Goal: Information Seeking & Learning: Check status

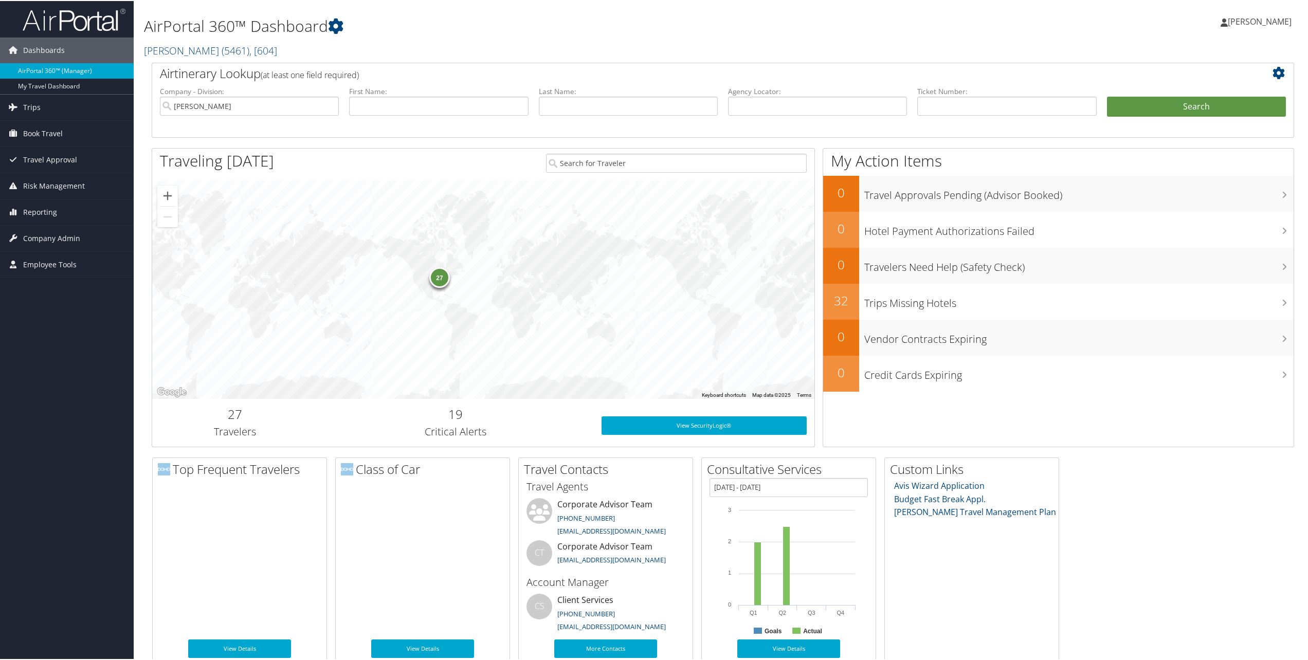
click at [1228, 21] on span "[PERSON_NAME]" at bounding box center [1260, 20] width 64 height 11
click at [1201, 171] on link "Sign Out" at bounding box center [1233, 167] width 115 height 17
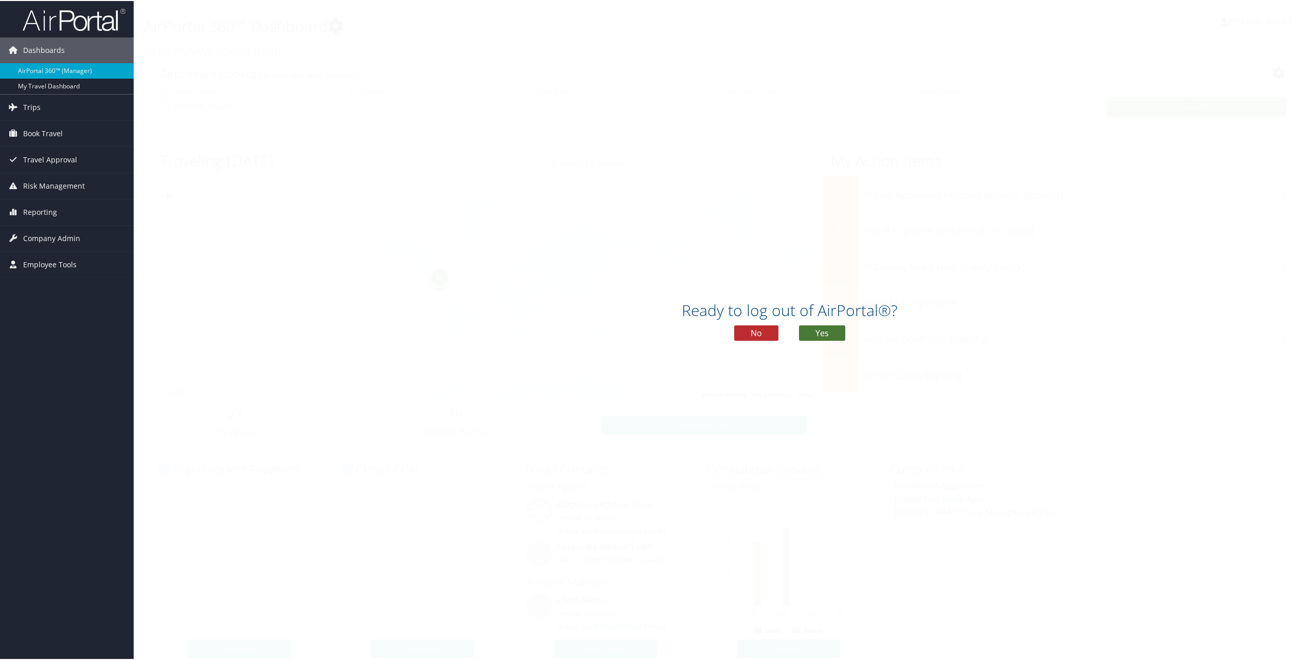
click at [832, 330] on button "Yes" at bounding box center [822, 332] width 46 height 15
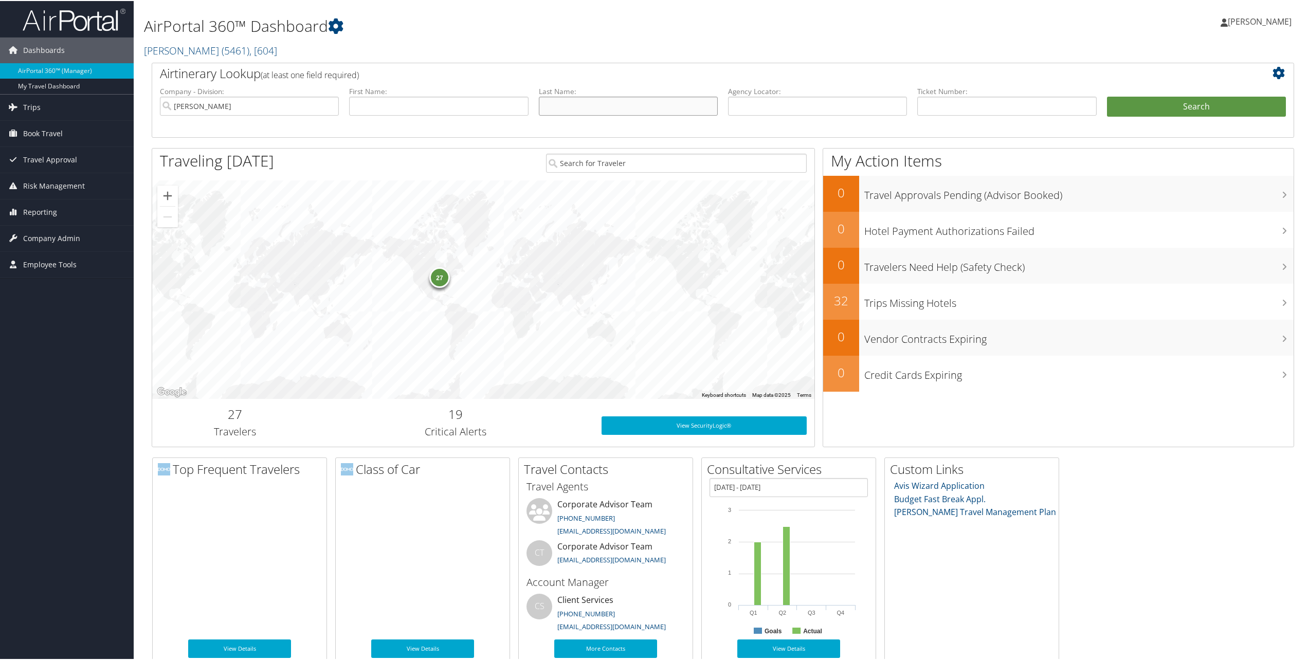
click at [613, 107] on input "text" at bounding box center [628, 105] width 179 height 19
type input "Caulfield"
click at [1107, 96] on button "Search" at bounding box center [1196, 106] width 179 height 21
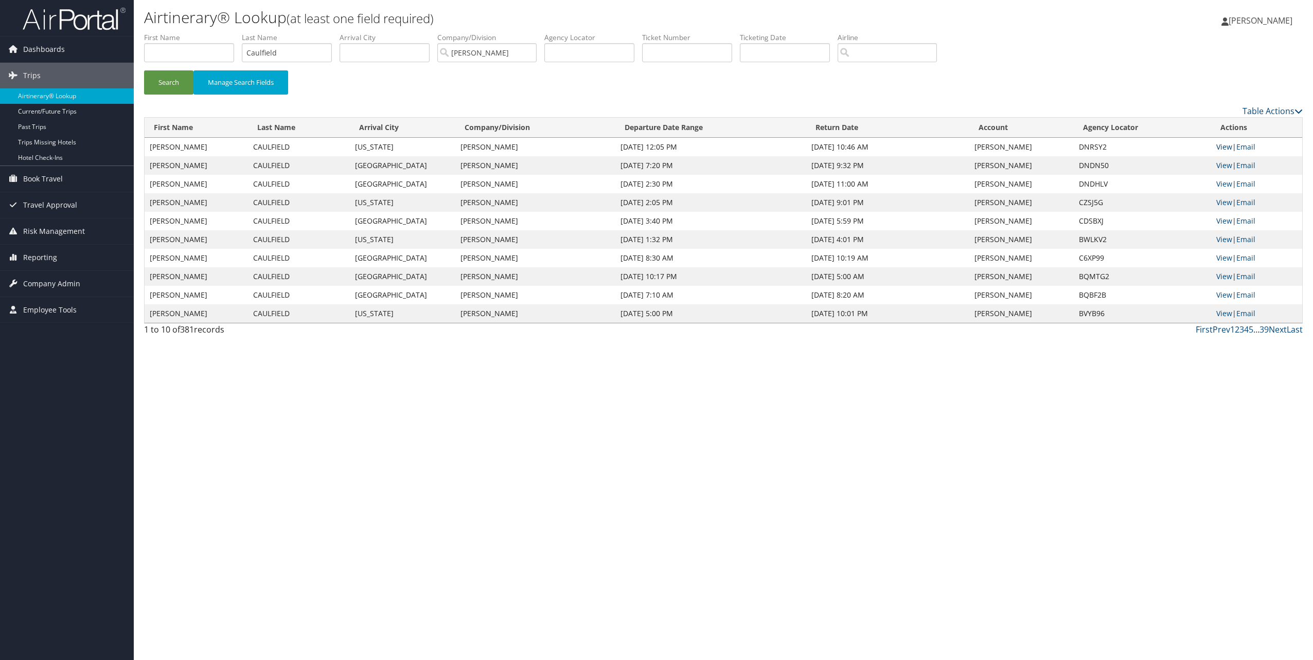
click at [1223, 147] on link "View" at bounding box center [1224, 147] width 16 height 10
click at [1225, 165] on link "View" at bounding box center [1224, 165] width 16 height 10
click at [32, 92] on link "Airtinerary® Lookup" at bounding box center [67, 95] width 134 height 15
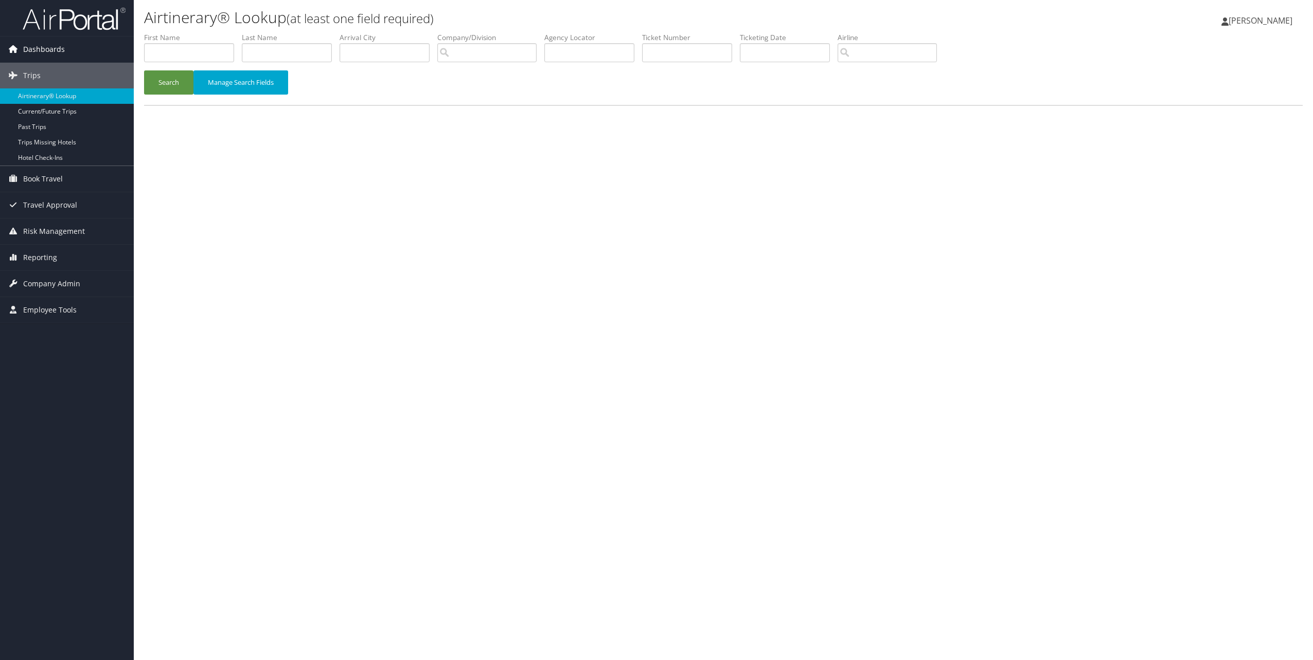
click at [15, 49] on icon at bounding box center [12, 48] width 15 height 15
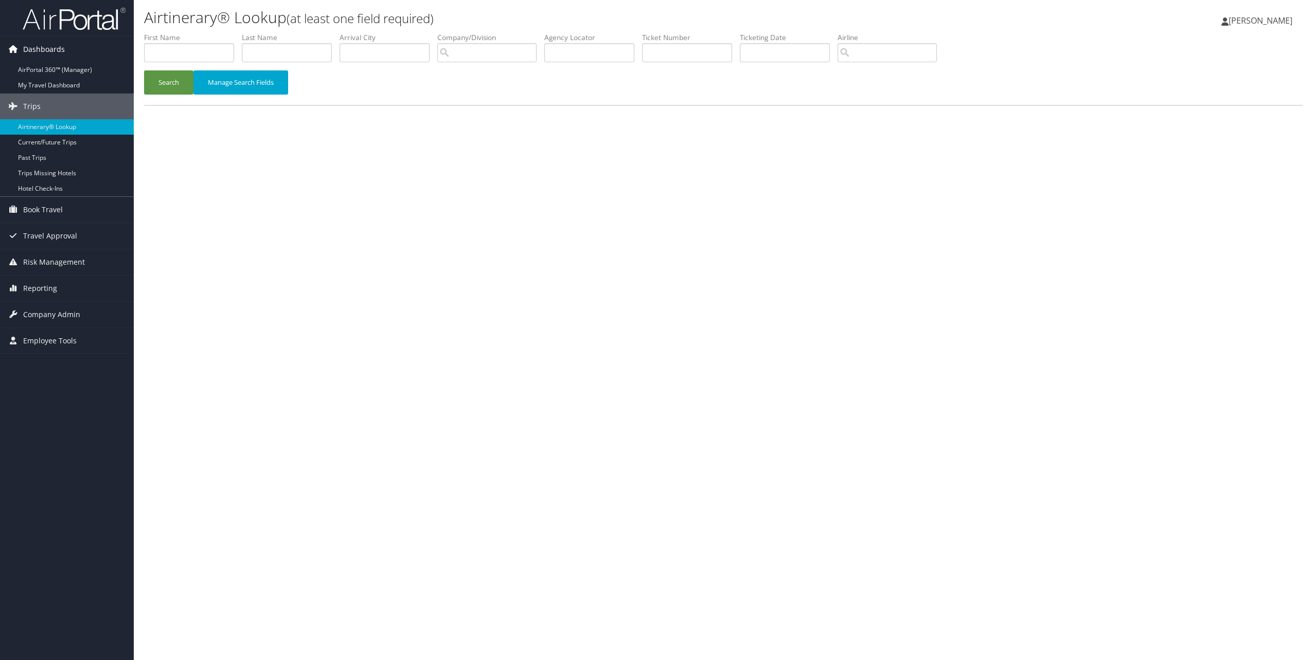
click at [47, 51] on span "Dashboards" at bounding box center [44, 50] width 42 height 26
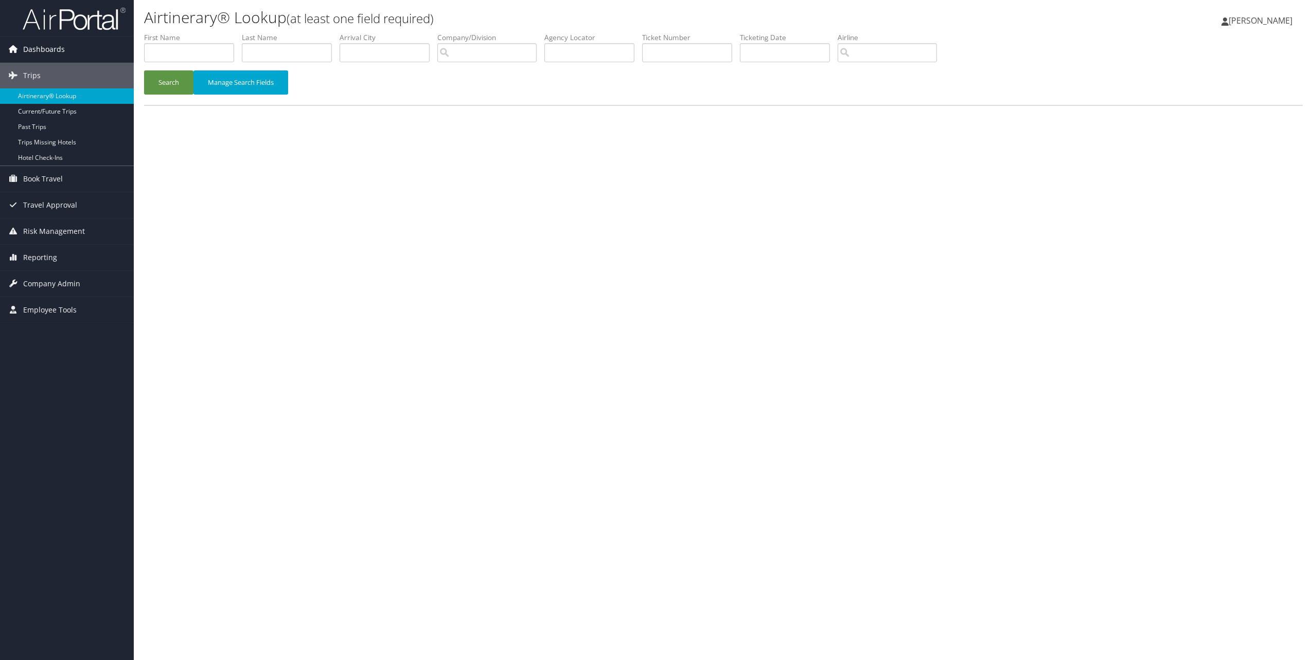
click at [47, 51] on span "Dashboards" at bounding box center [44, 50] width 42 height 26
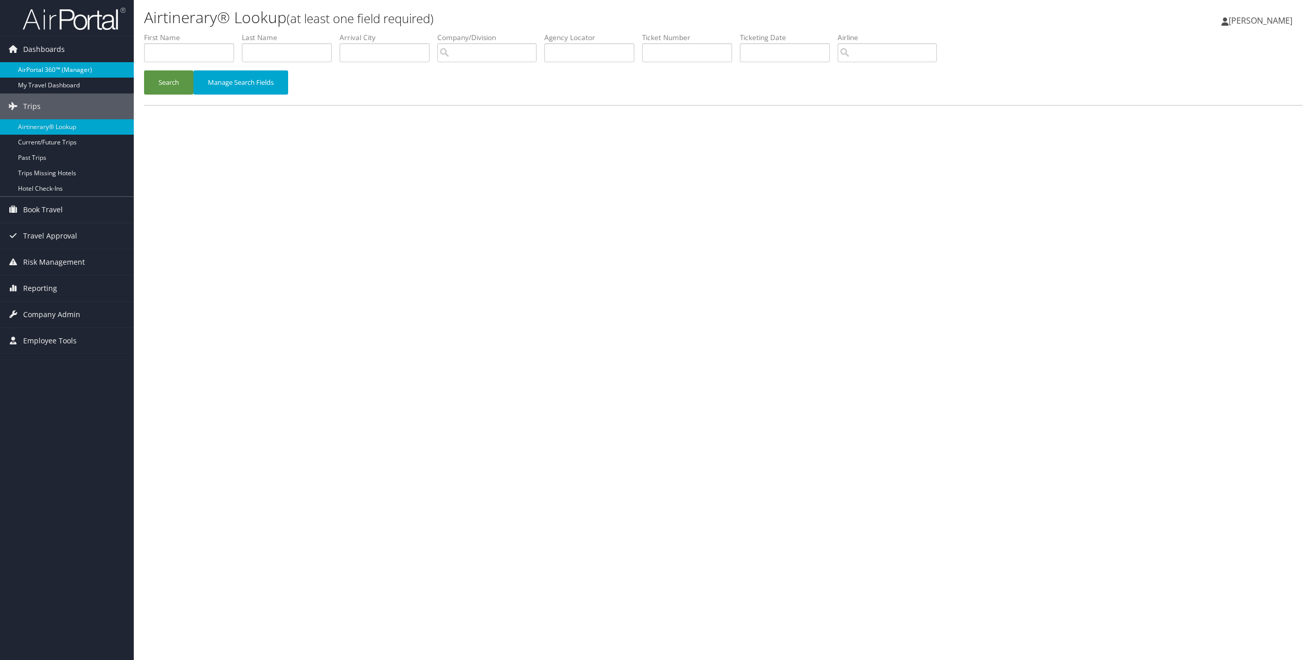
click at [51, 73] on link "AirPortal 360™ (Manager)" at bounding box center [67, 69] width 134 height 15
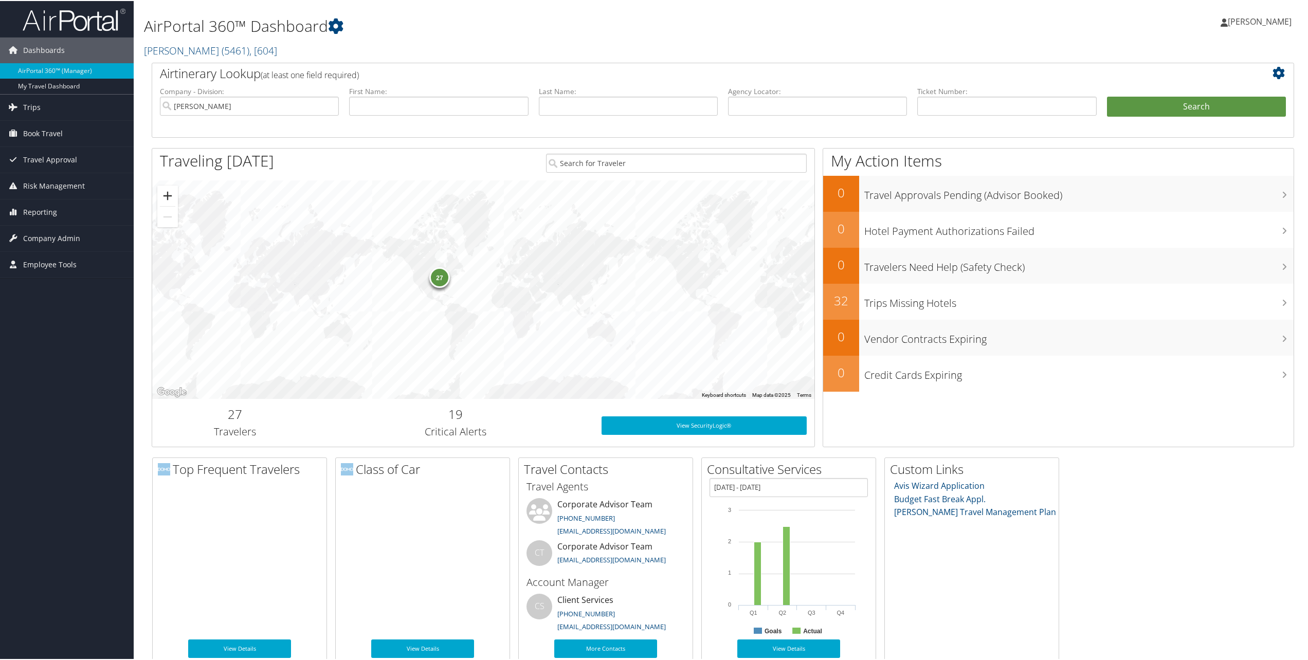
click at [167, 195] on button "Zoom in" at bounding box center [167, 195] width 21 height 21
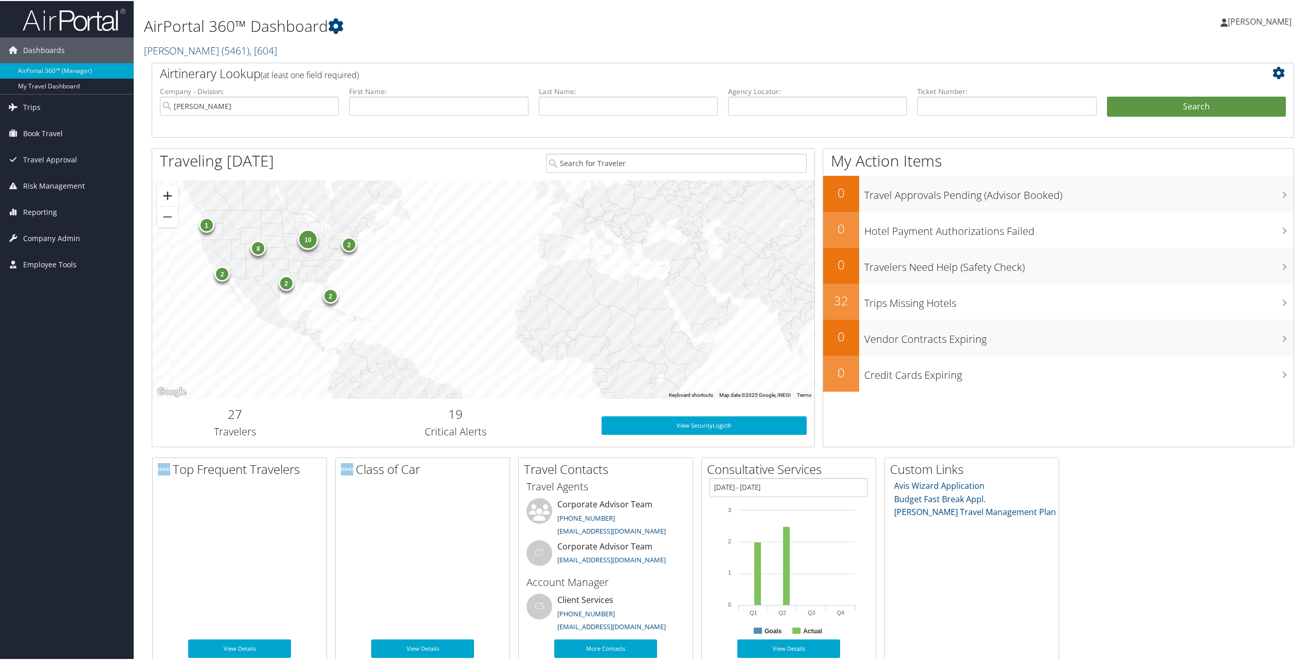
click at [167, 195] on button "Zoom in" at bounding box center [167, 195] width 21 height 21
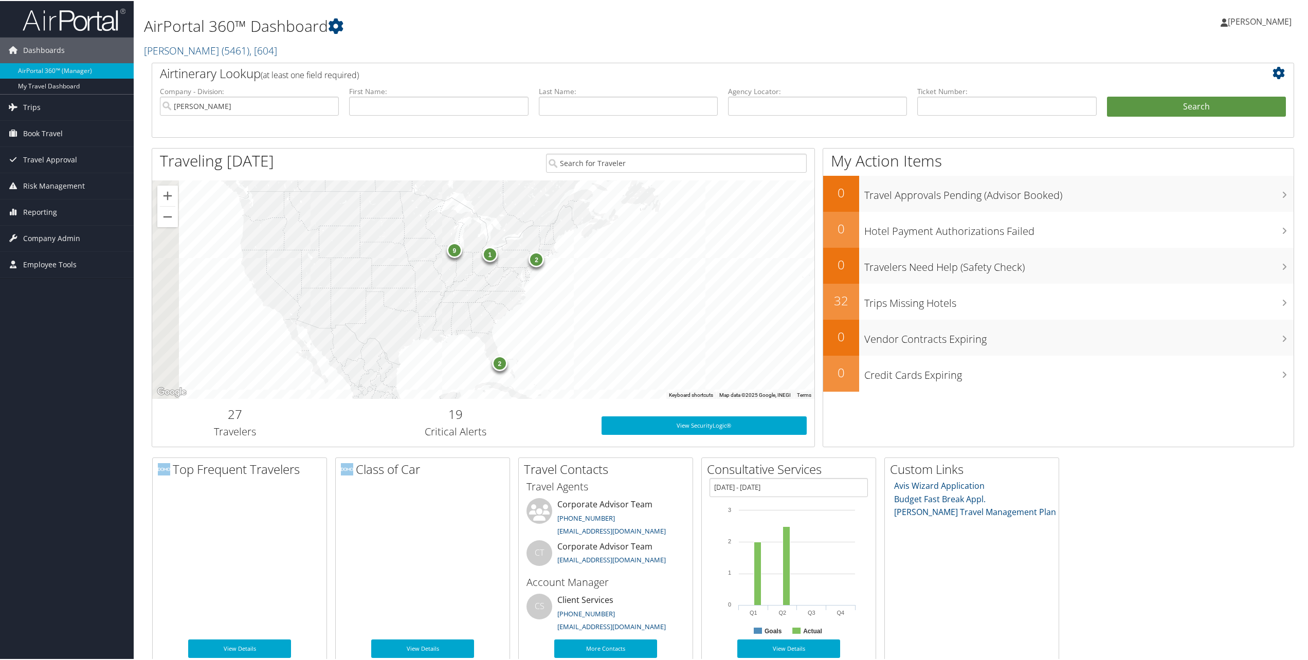
drag, startPoint x: 236, startPoint y: 247, endPoint x: 564, endPoint y: 309, distance: 333.4
click at [564, 309] on div "9 2 2 1" at bounding box center [483, 288] width 662 height 219
click at [166, 197] on button "Zoom in" at bounding box center [167, 195] width 21 height 21
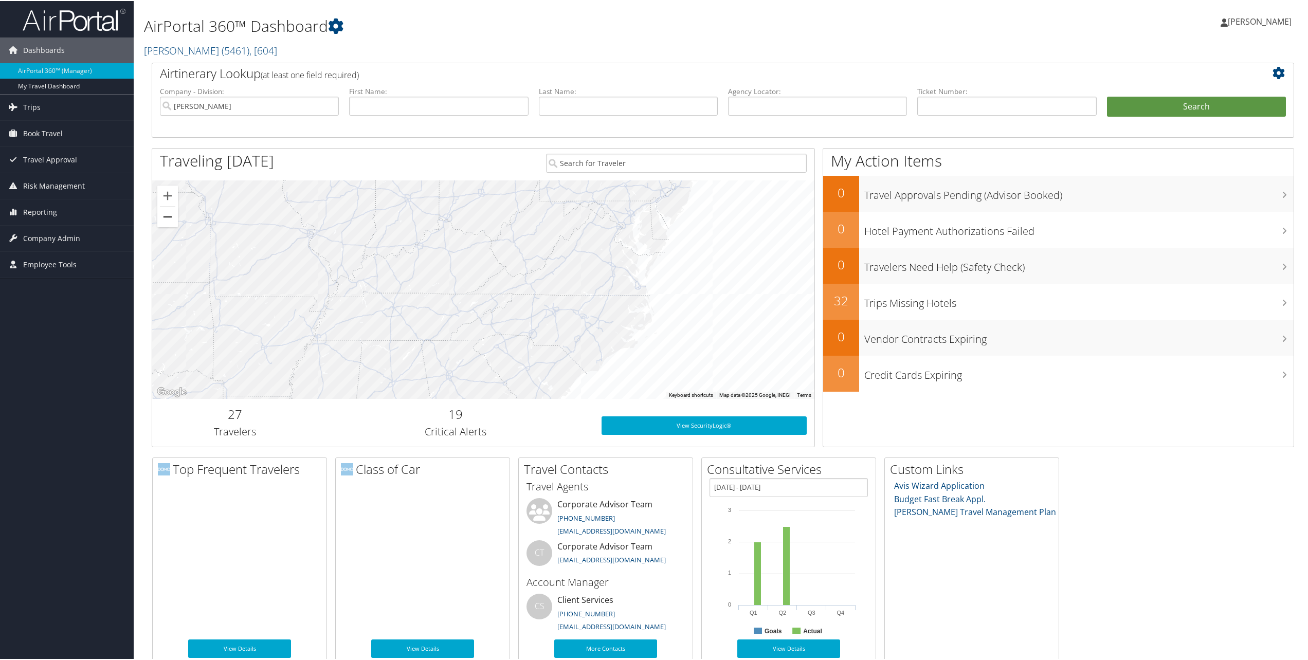
click at [164, 222] on button "Zoom out" at bounding box center [167, 216] width 21 height 21
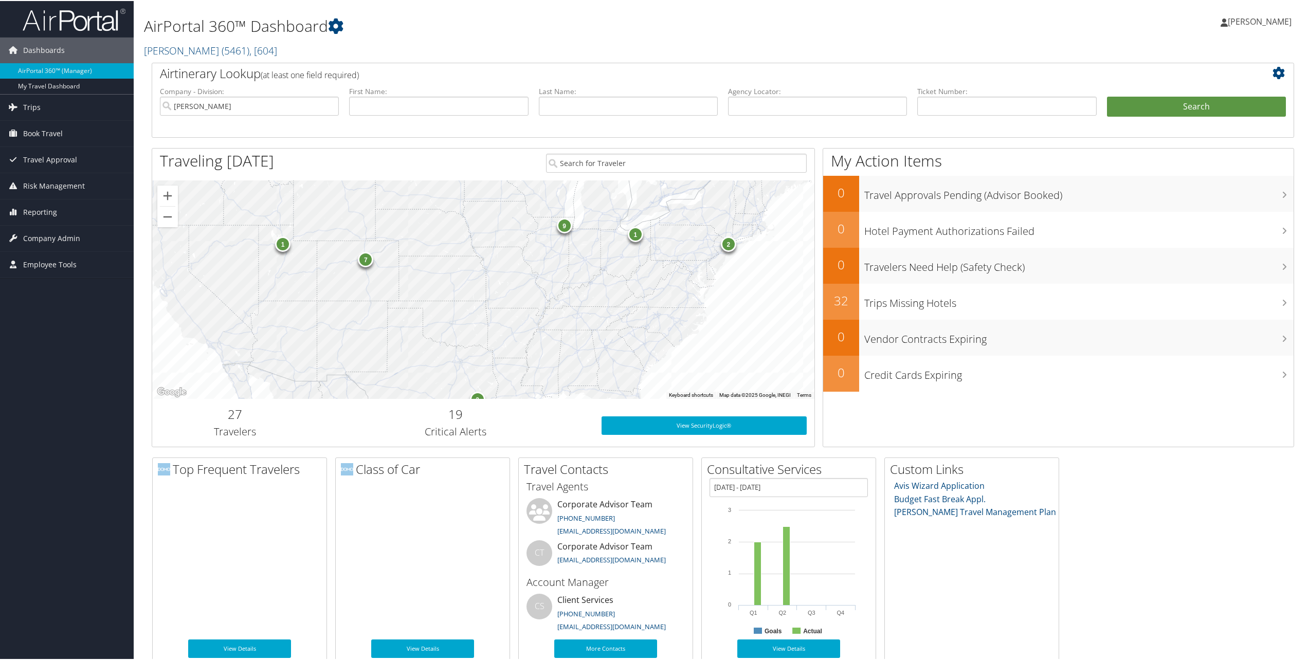
drag, startPoint x: 338, startPoint y: 242, endPoint x: 477, endPoint y: 258, distance: 139.2
click at [478, 258] on div "9 2 7 2 1 1" at bounding box center [483, 288] width 662 height 219
click at [365, 259] on div "7" at bounding box center [365, 257] width 15 height 15
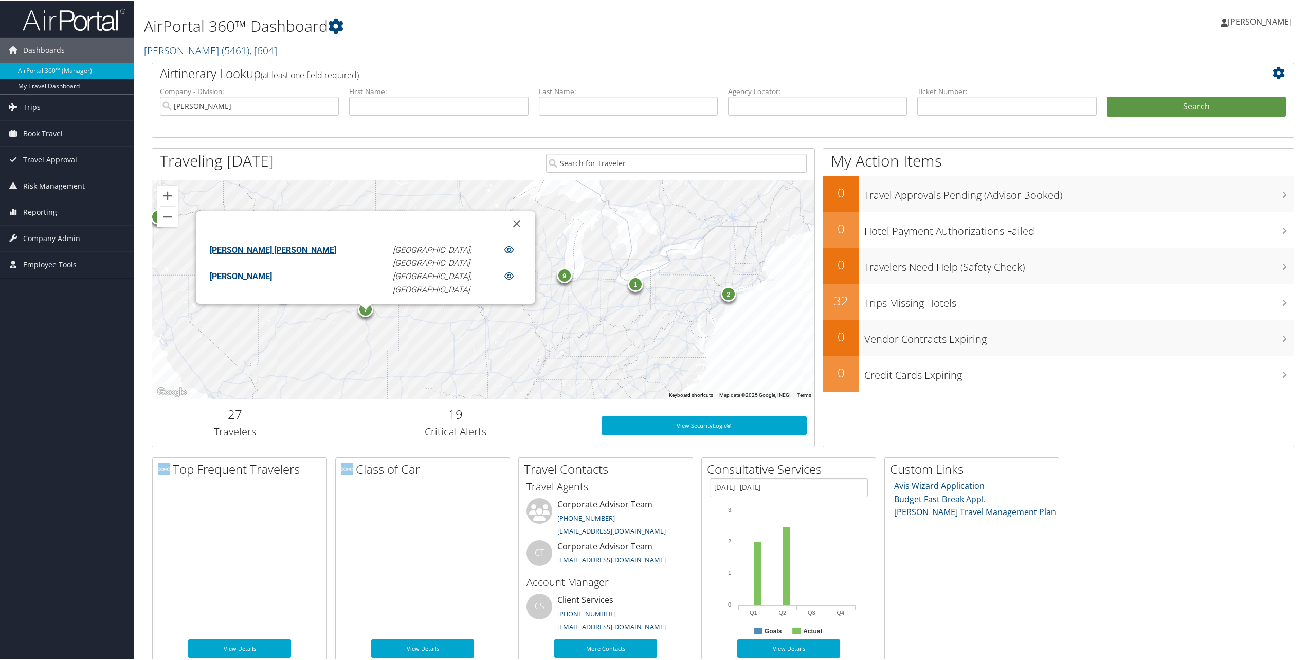
scroll to position [106, 0]
click at [505, 220] on button "Close" at bounding box center [517, 222] width 25 height 25
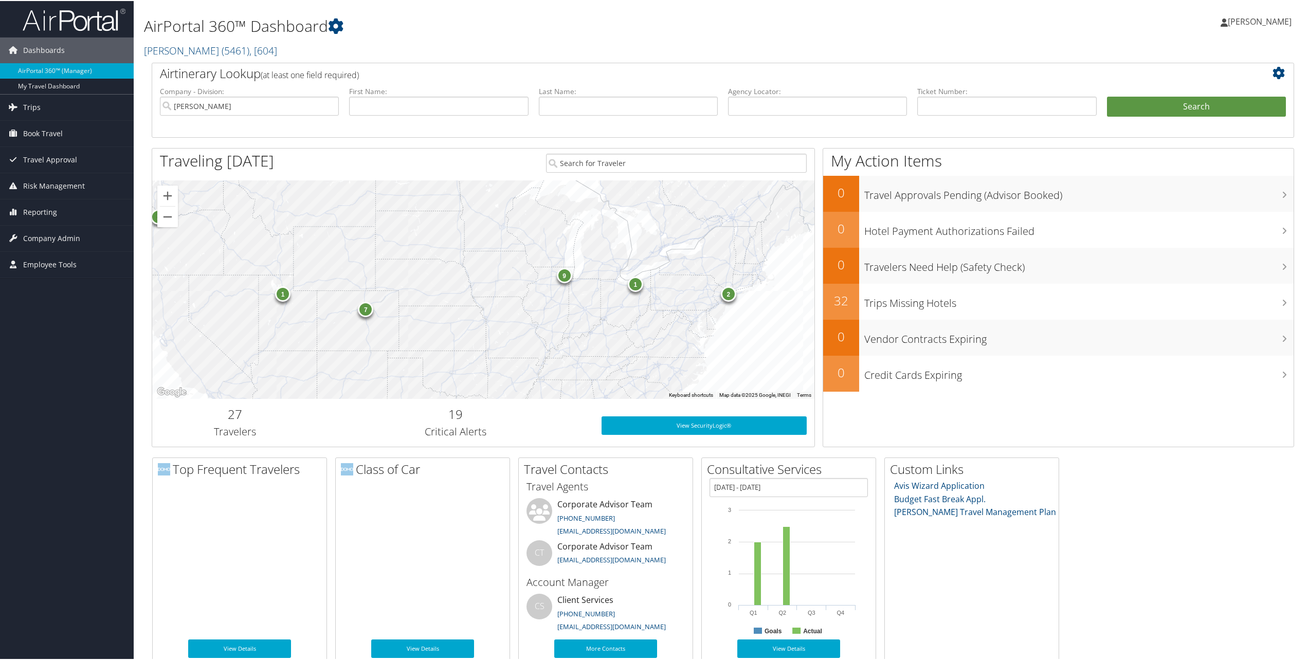
click at [562, 279] on div "9" at bounding box center [564, 273] width 15 height 15
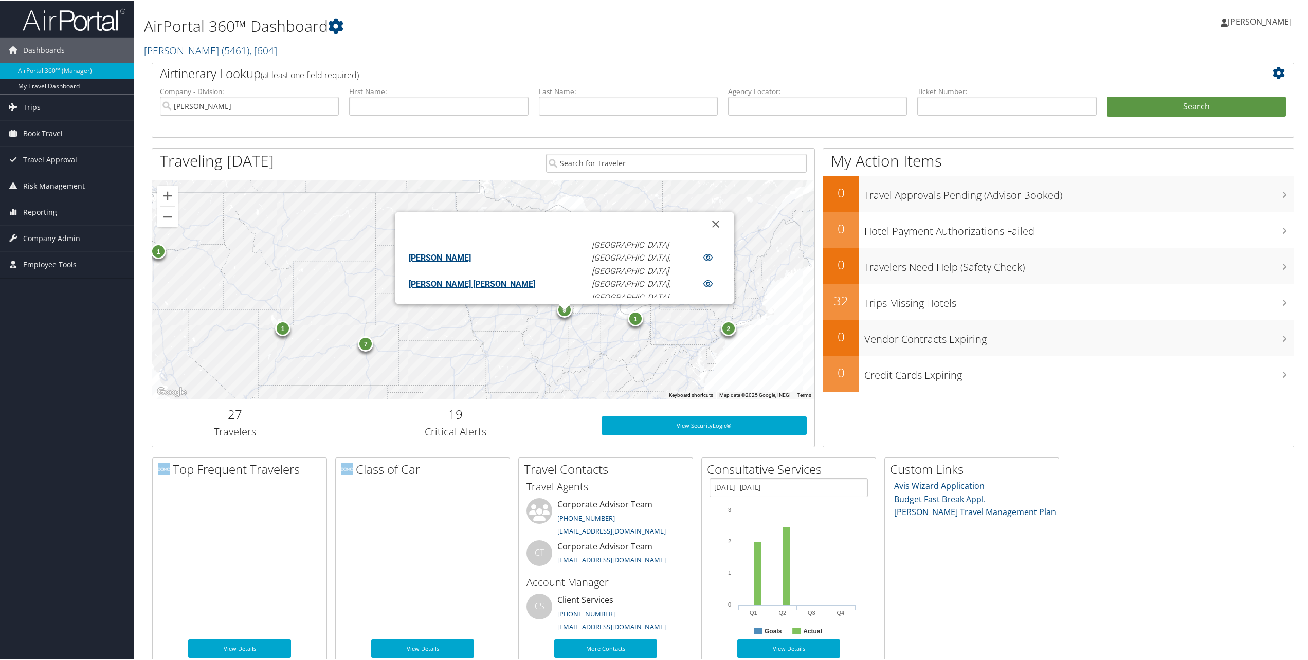
scroll to position [0, 0]
click at [704, 225] on button "Close" at bounding box center [716, 223] width 25 height 25
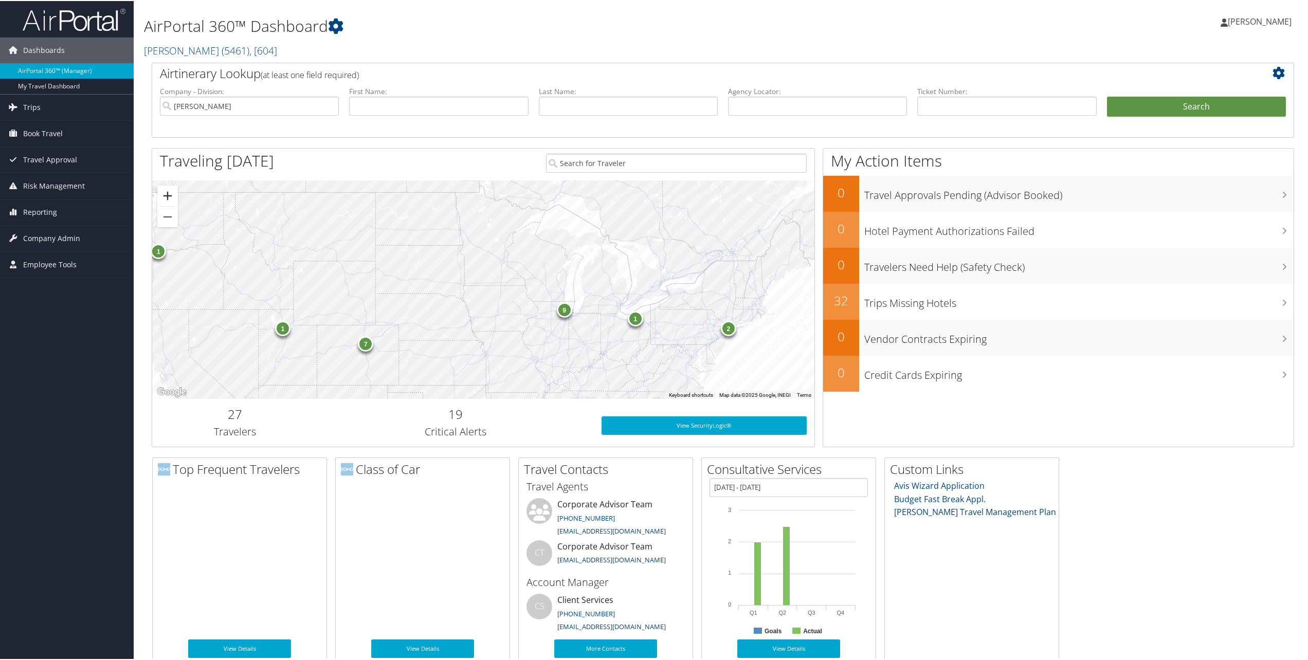
click at [166, 196] on button "Zoom in" at bounding box center [167, 195] width 21 height 21
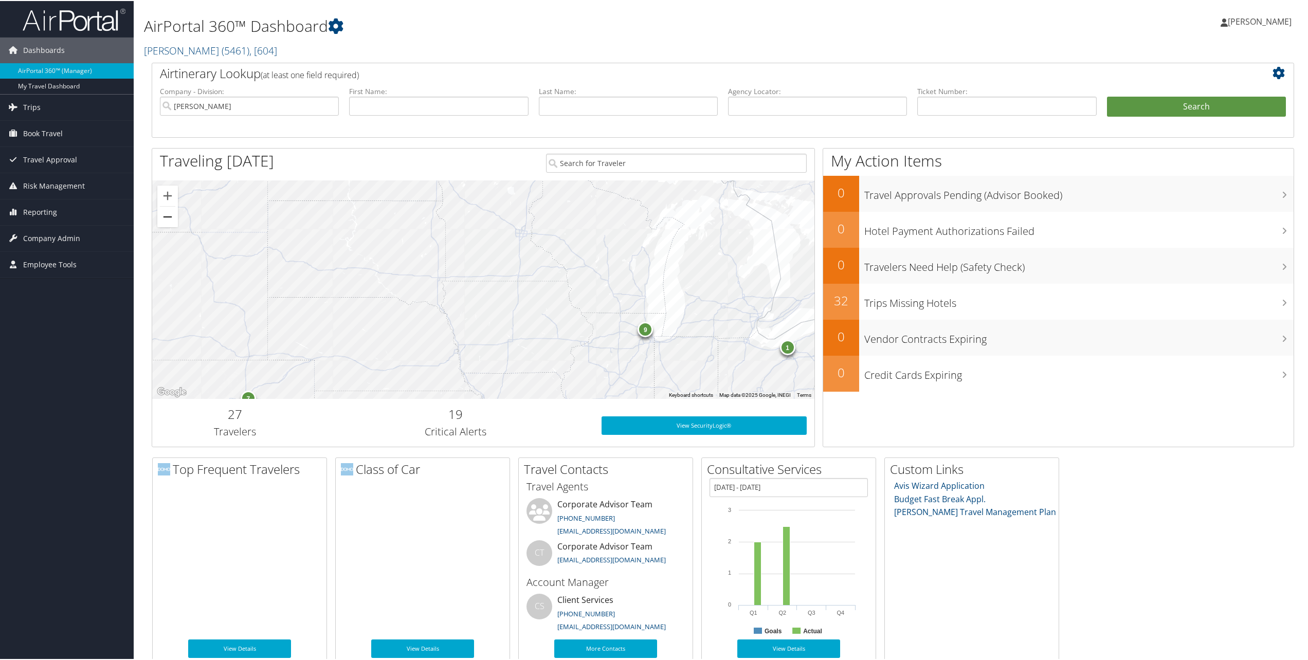
click at [171, 212] on button "Zoom out" at bounding box center [167, 216] width 21 height 21
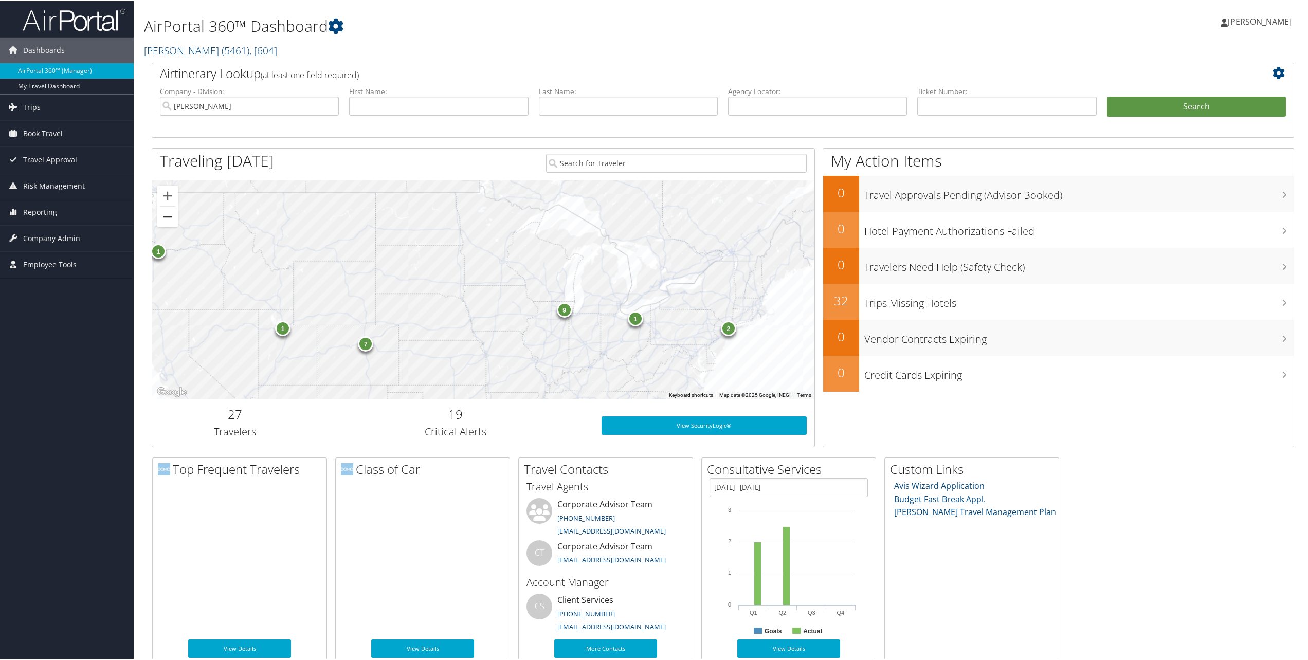
click at [171, 212] on button "Zoom out" at bounding box center [167, 216] width 21 height 21
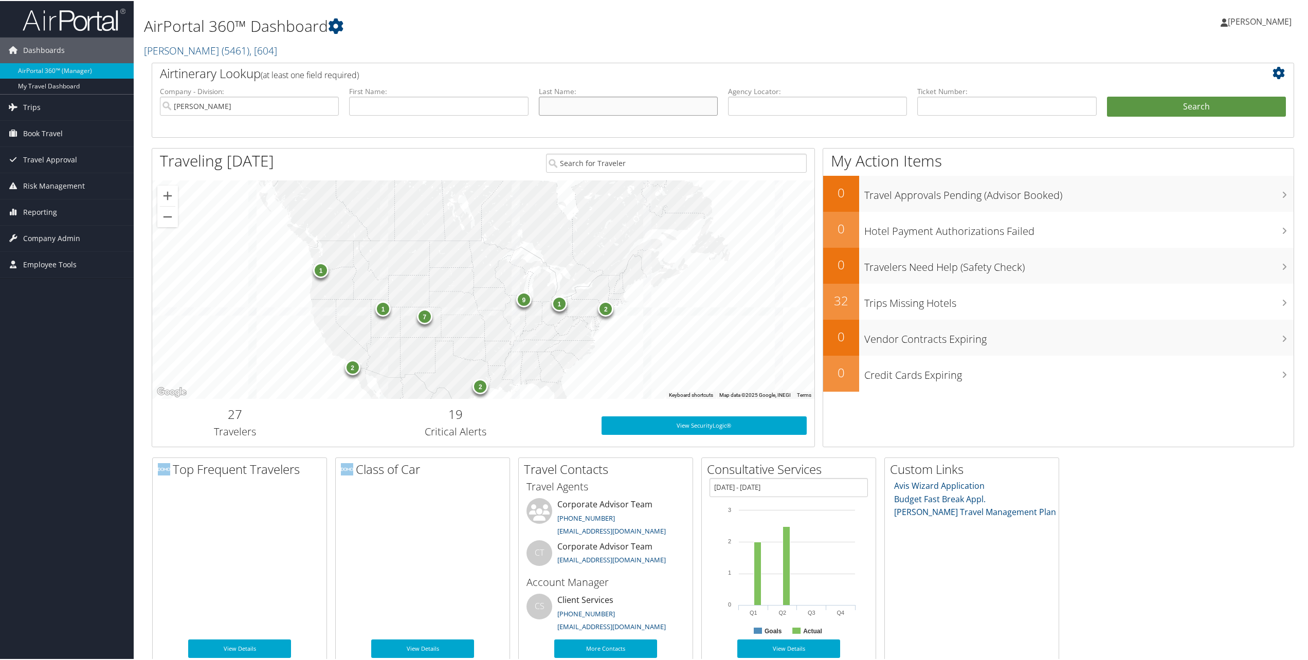
click at [569, 102] on input "text" at bounding box center [628, 105] width 179 height 19
type input "Caulfield"
click at [1175, 103] on button "Search" at bounding box center [1196, 106] width 179 height 21
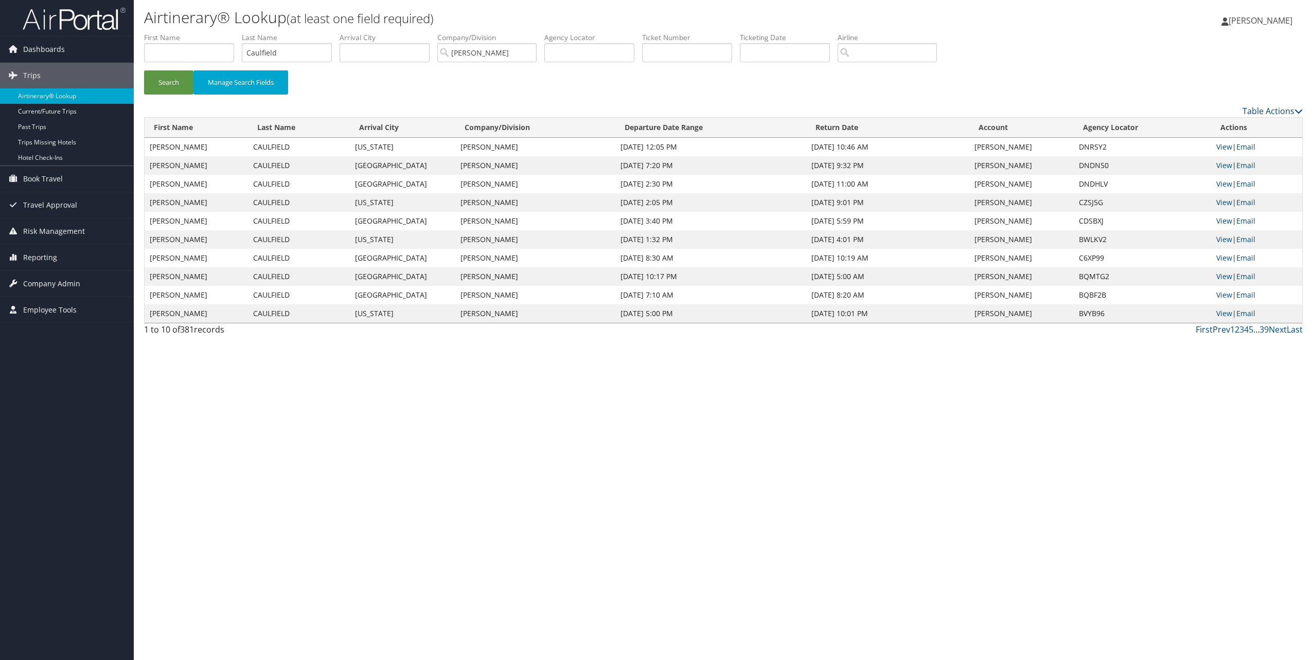
drag, startPoint x: 616, startPoint y: 147, endPoint x: 923, endPoint y: 147, distance: 307.0
click at [923, 147] on tr "JOHN PARKER CAULFIELD New York Phillips Edison Nov 4, 2025 12:05 PM Nov 6, 2025…" at bounding box center [723, 147] width 1157 height 19
drag, startPoint x: 923, startPoint y: 147, endPoint x: 913, endPoint y: 147, distance: 10.3
click at [913, 147] on td "Nov 6, 2025 10:46 AM" at bounding box center [887, 147] width 163 height 19
click at [1227, 148] on link "View" at bounding box center [1224, 147] width 16 height 10
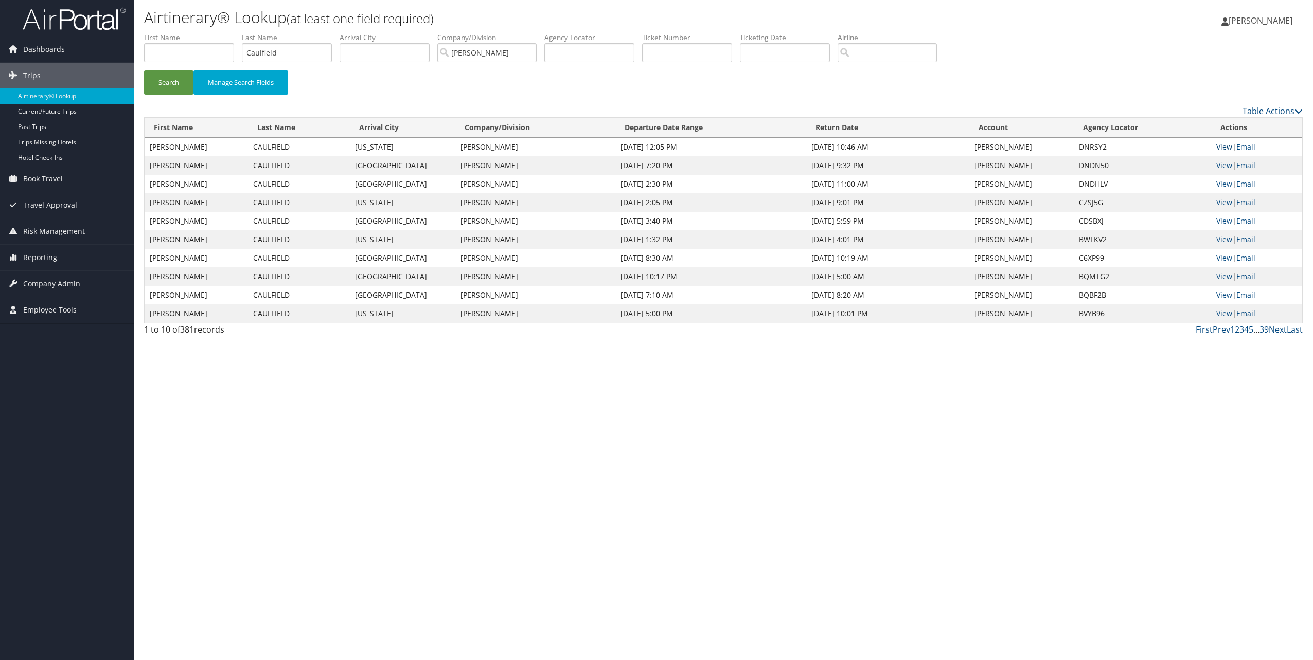
click at [1224, 149] on link "View" at bounding box center [1224, 147] width 16 height 10
click at [55, 113] on link "Current/Future Trips" at bounding box center [67, 111] width 134 height 15
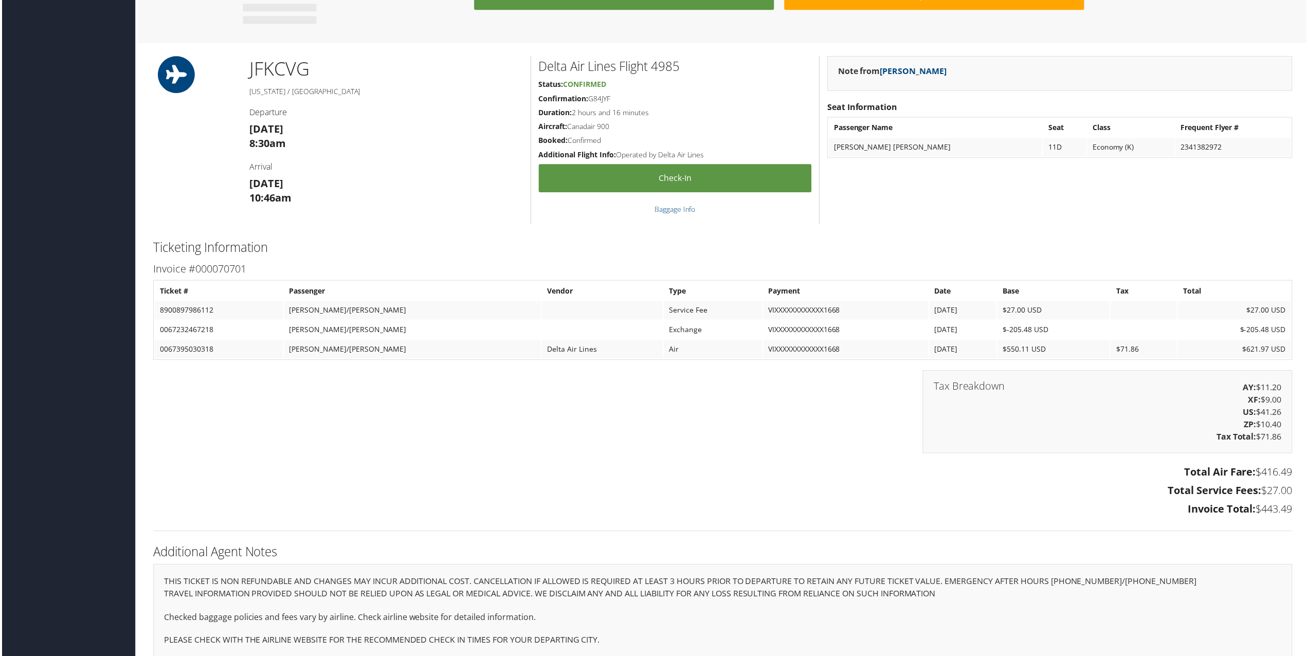
scroll to position [617, 0]
drag, startPoint x: 157, startPoint y: 308, endPoint x: 205, endPoint y: 308, distance: 47.8
click at [196, 308] on td "8900897986112" at bounding box center [217, 310] width 129 height 19
drag, startPoint x: 1045, startPoint y: 330, endPoint x: 991, endPoint y: 332, distance: 54.0
click at [999, 332] on td "$-205.48 USD" at bounding box center [1055, 329] width 113 height 19
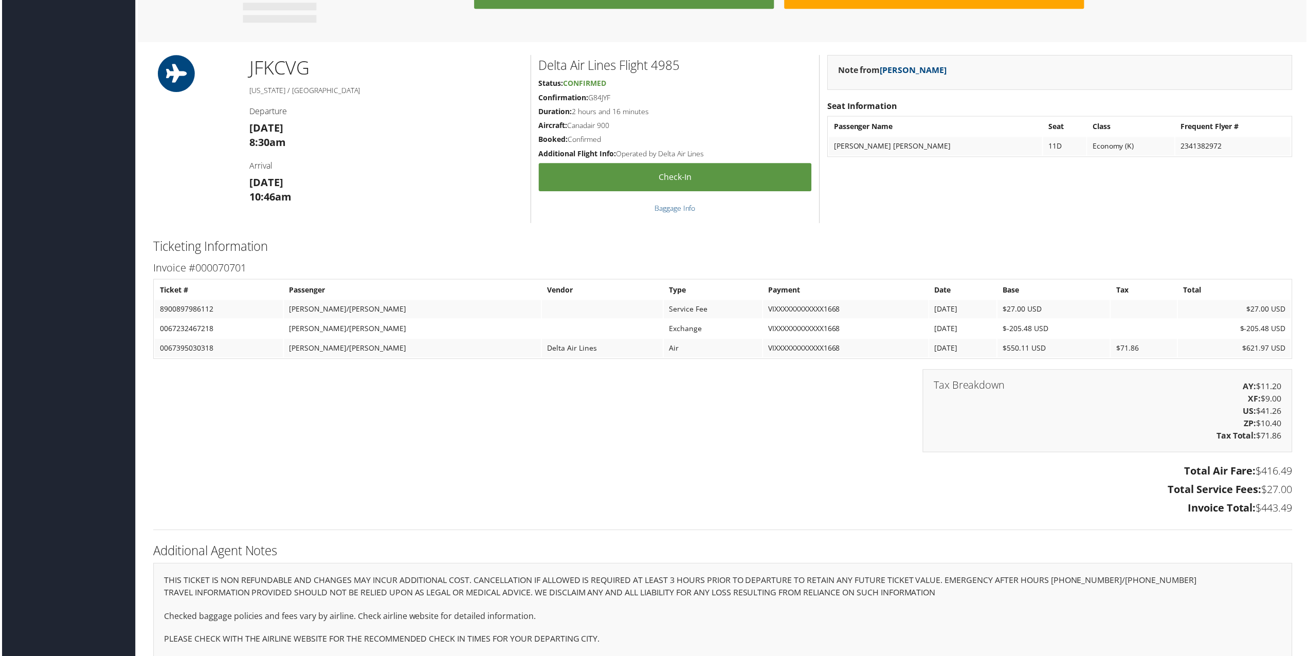
drag, startPoint x: 991, startPoint y: 332, endPoint x: 845, endPoint y: 420, distance: 170.3
click at [845, 420] on div "Tax Breakdown AY: $11.20 XF: $9.00 US: $41.26 ZP: $10.40 Tax Total: $71.86" at bounding box center [723, 417] width 1158 height 94
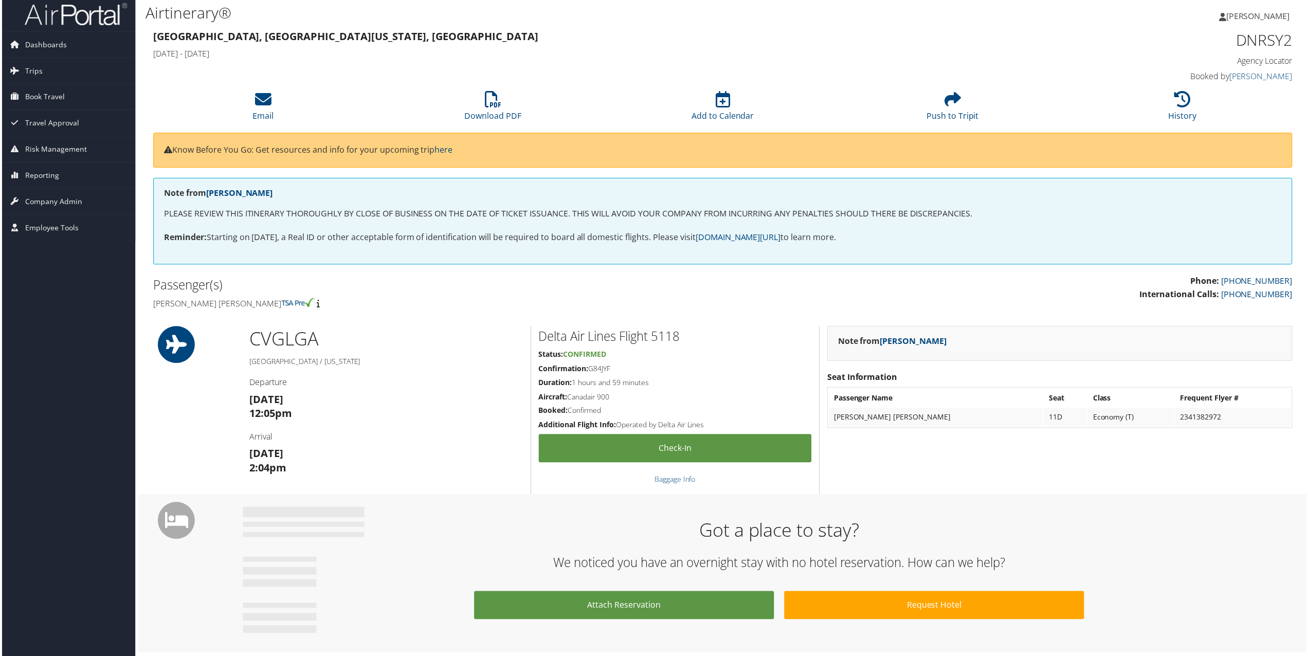
scroll to position [0, 0]
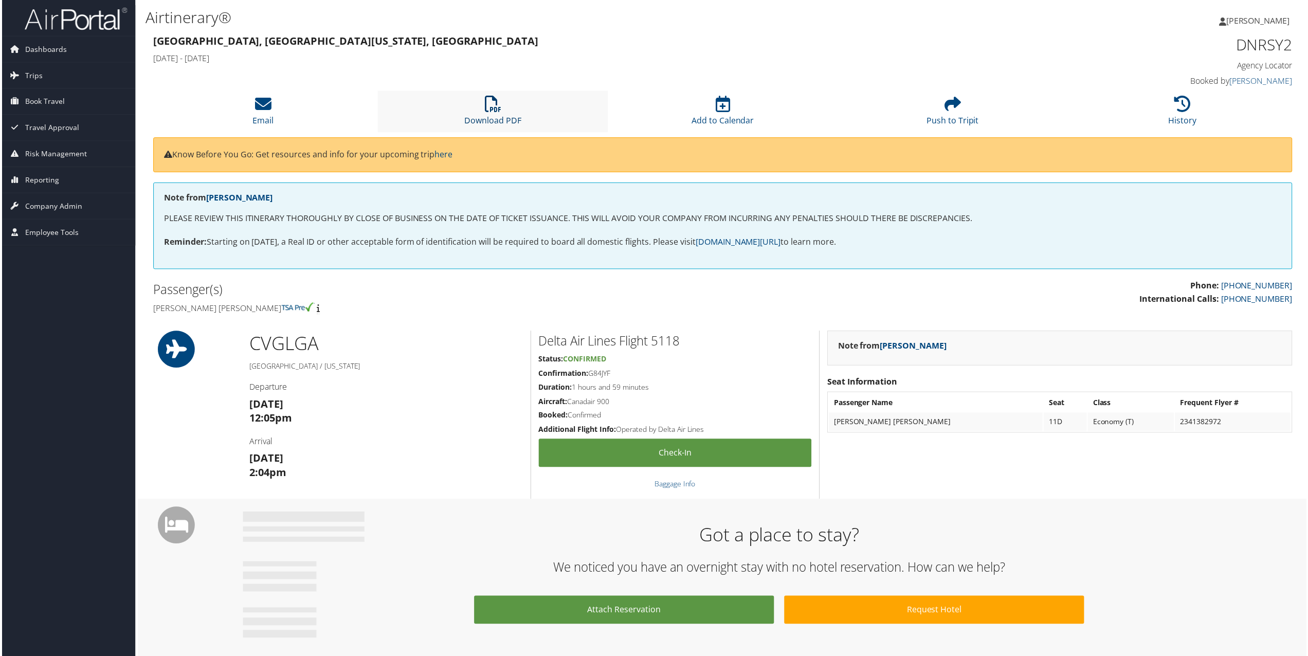
click at [497, 115] on link "Download PDF" at bounding box center [492, 114] width 57 height 25
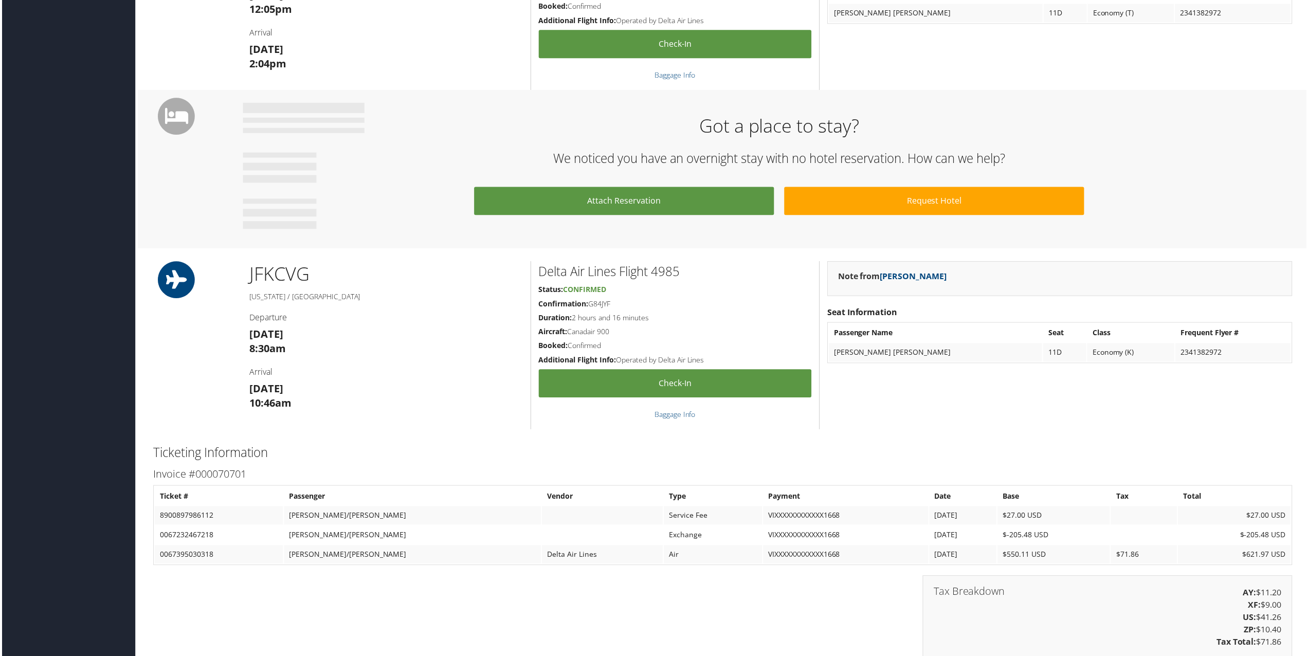
scroll to position [566, 0]
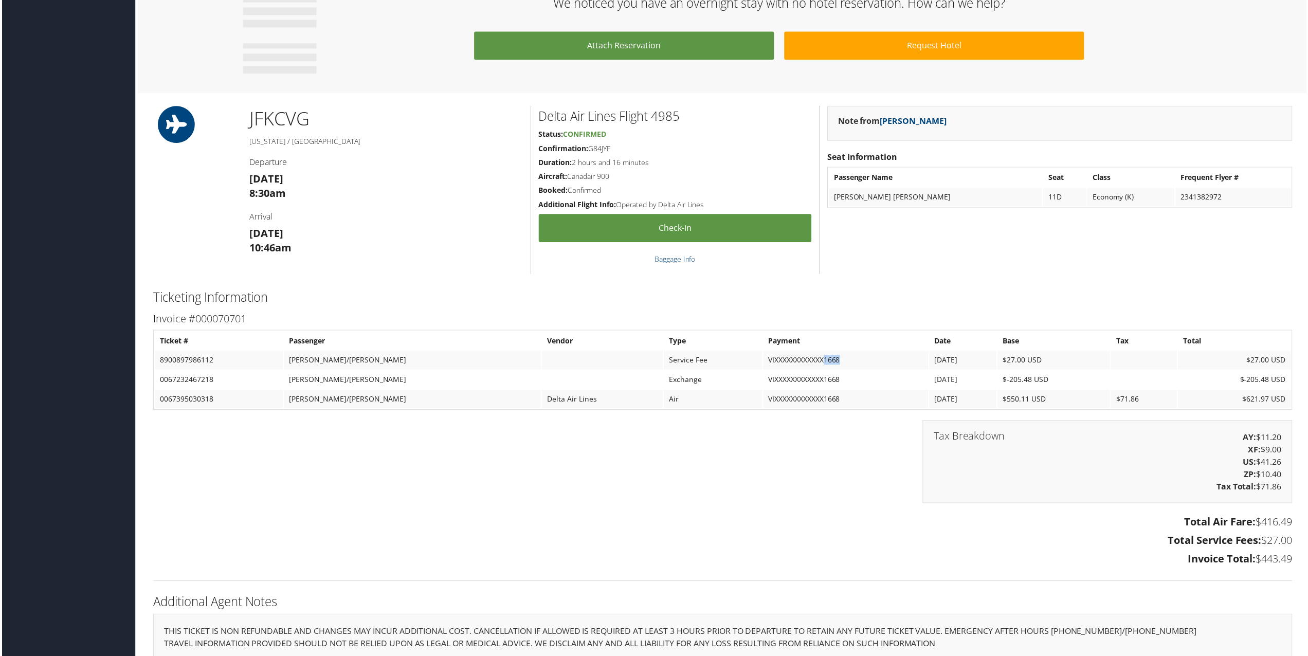
drag, startPoint x: 779, startPoint y: 362, endPoint x: 813, endPoint y: 361, distance: 34.0
click at [813, 361] on td "VIXXXXXXXXXXXX1668" at bounding box center [847, 361] width 166 height 19
drag, startPoint x: 813, startPoint y: 361, endPoint x: 806, endPoint y: 366, distance: 8.4
click at [806, 366] on td "VIXXXXXXXXXXXX1668" at bounding box center [847, 361] width 166 height 19
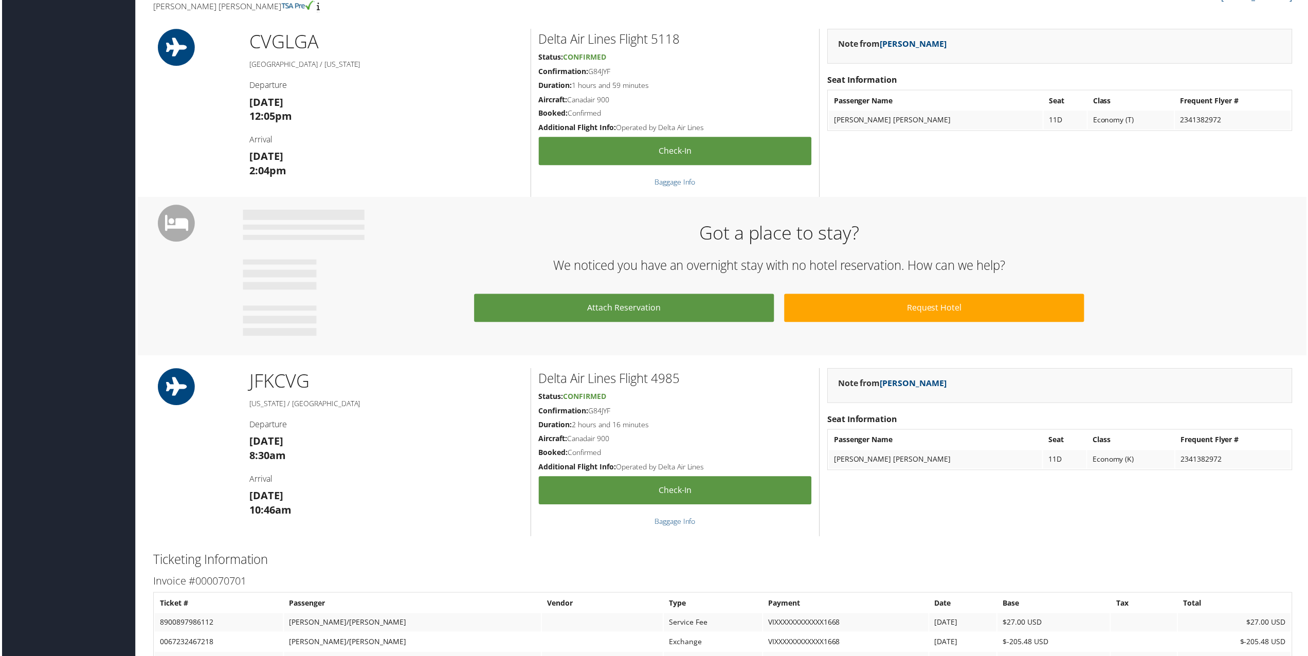
scroll to position [309, 0]
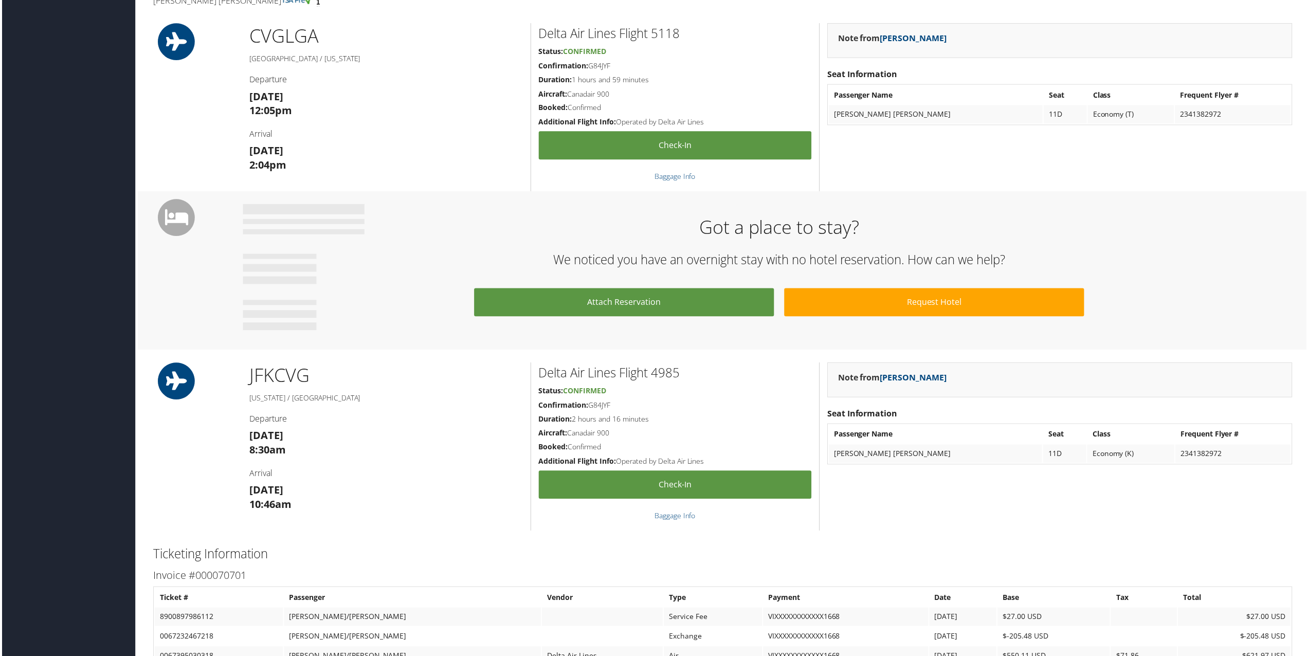
drag, startPoint x: 250, startPoint y: 439, endPoint x: 312, endPoint y: 439, distance: 61.7
click at [312, 439] on h3 "Thu 06 Nov 8:30am" at bounding box center [385, 444] width 274 height 29
click at [312, 441] on h3 "Thu 06 Nov 8:30am" at bounding box center [385, 444] width 274 height 29
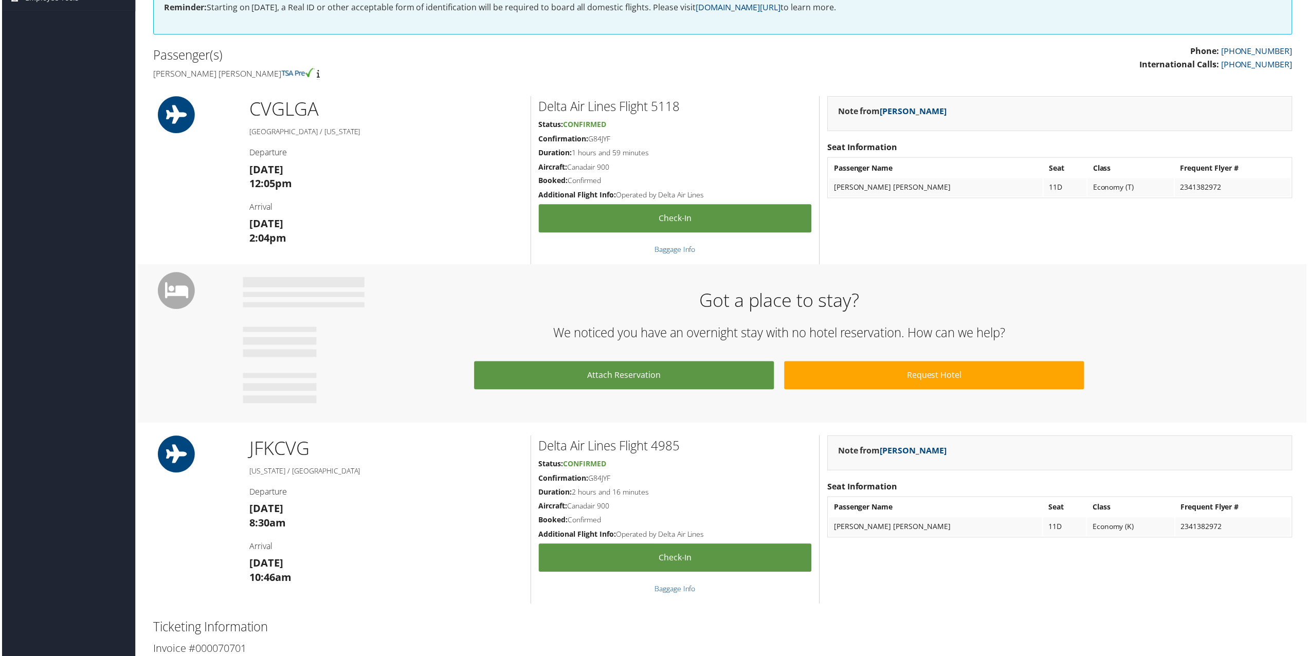
scroll to position [0, 0]
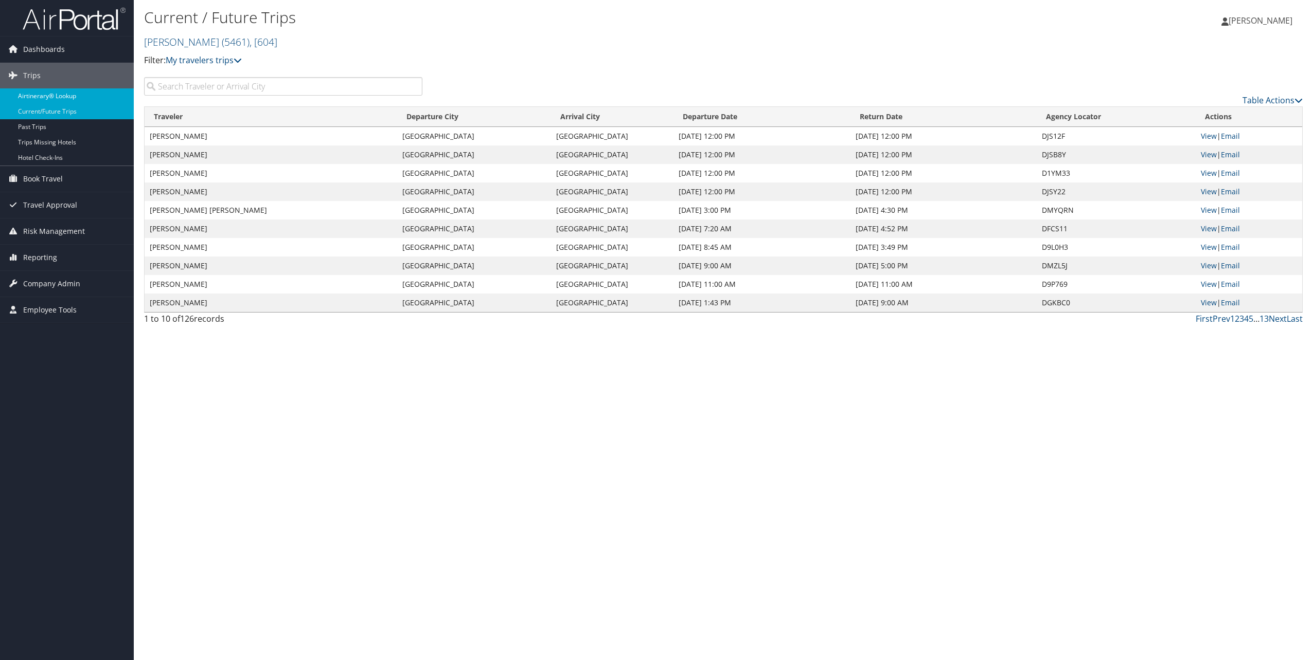
click at [34, 95] on link "Airtinerary® Lookup" at bounding box center [67, 95] width 134 height 15
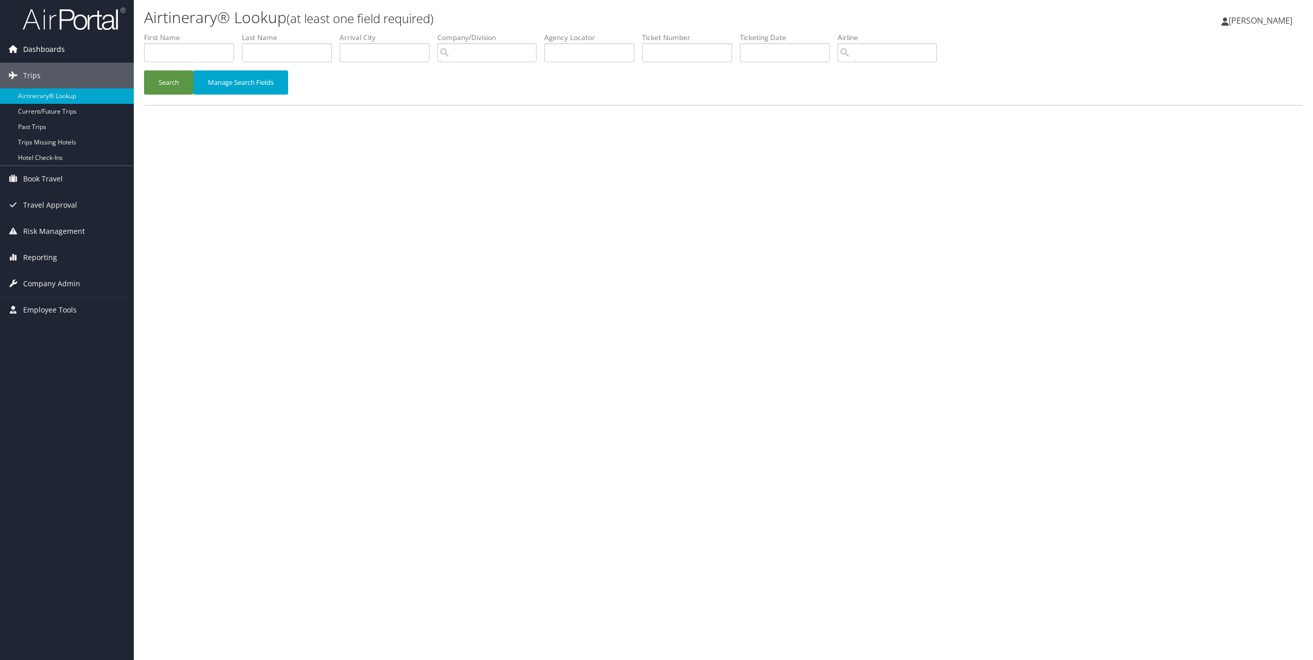
click at [63, 42] on span "Dashboards" at bounding box center [44, 50] width 42 height 26
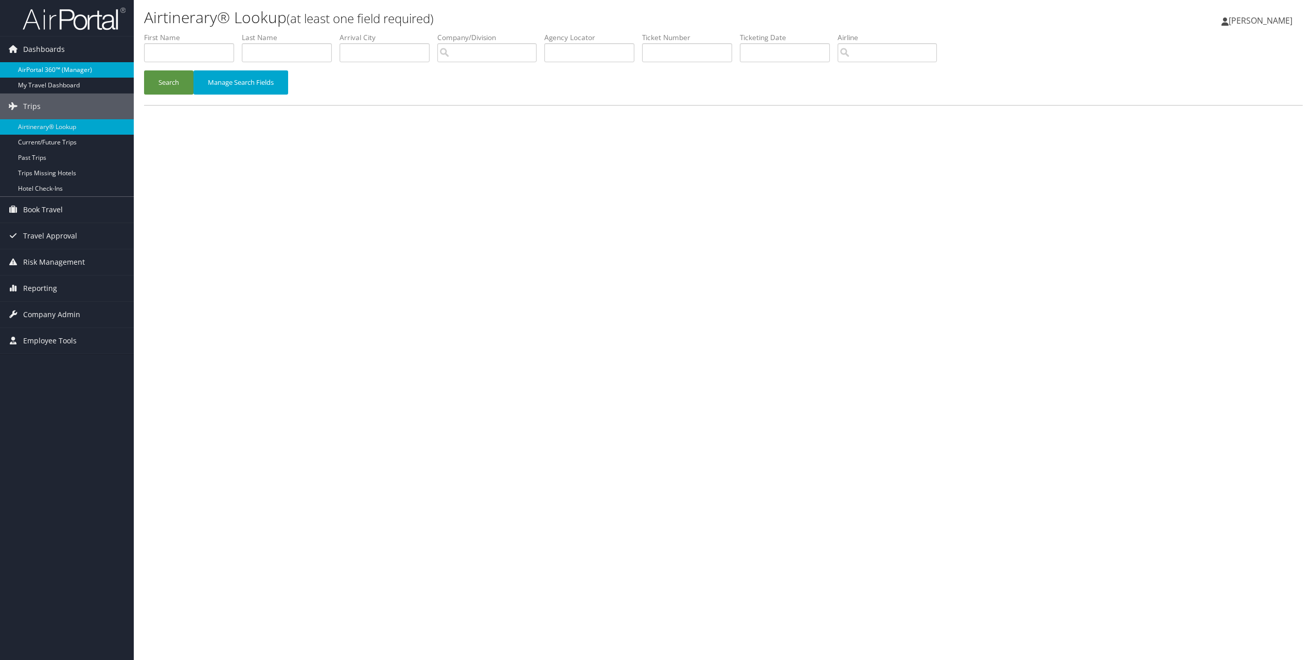
click at [56, 70] on link "AirPortal 360™ (Manager)" at bounding box center [67, 69] width 134 height 15
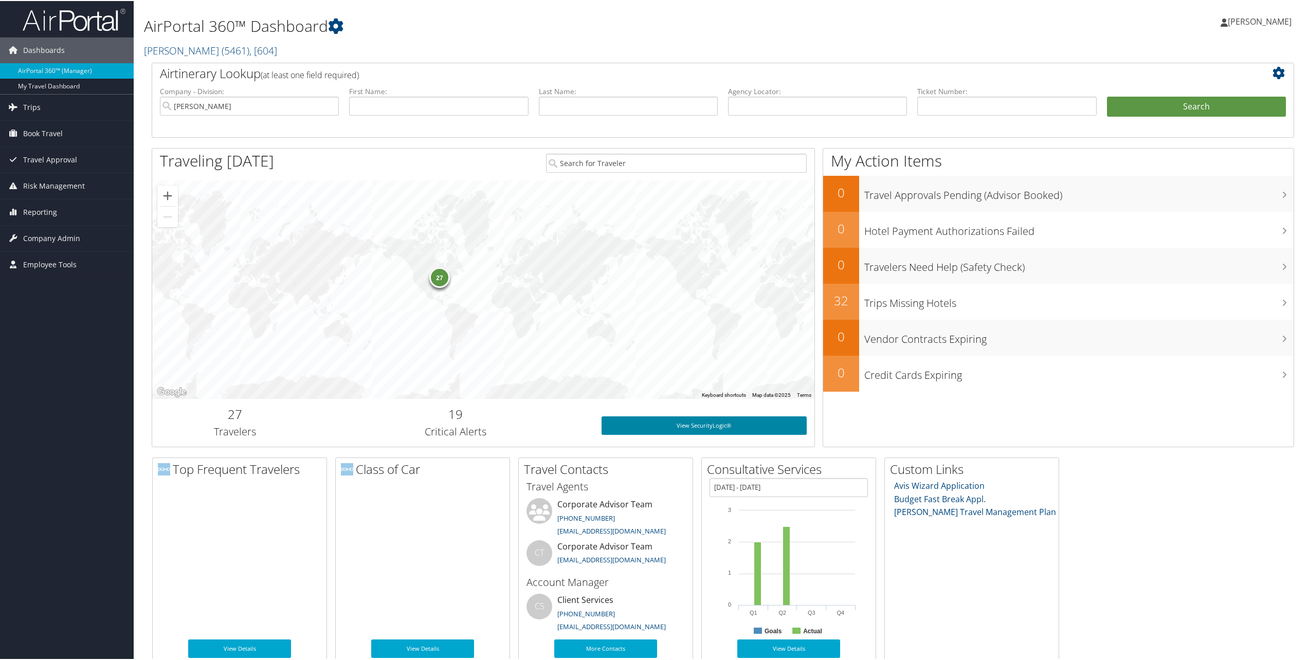
click at [694, 424] on link "View SecurityLogic®" at bounding box center [704, 425] width 205 height 19
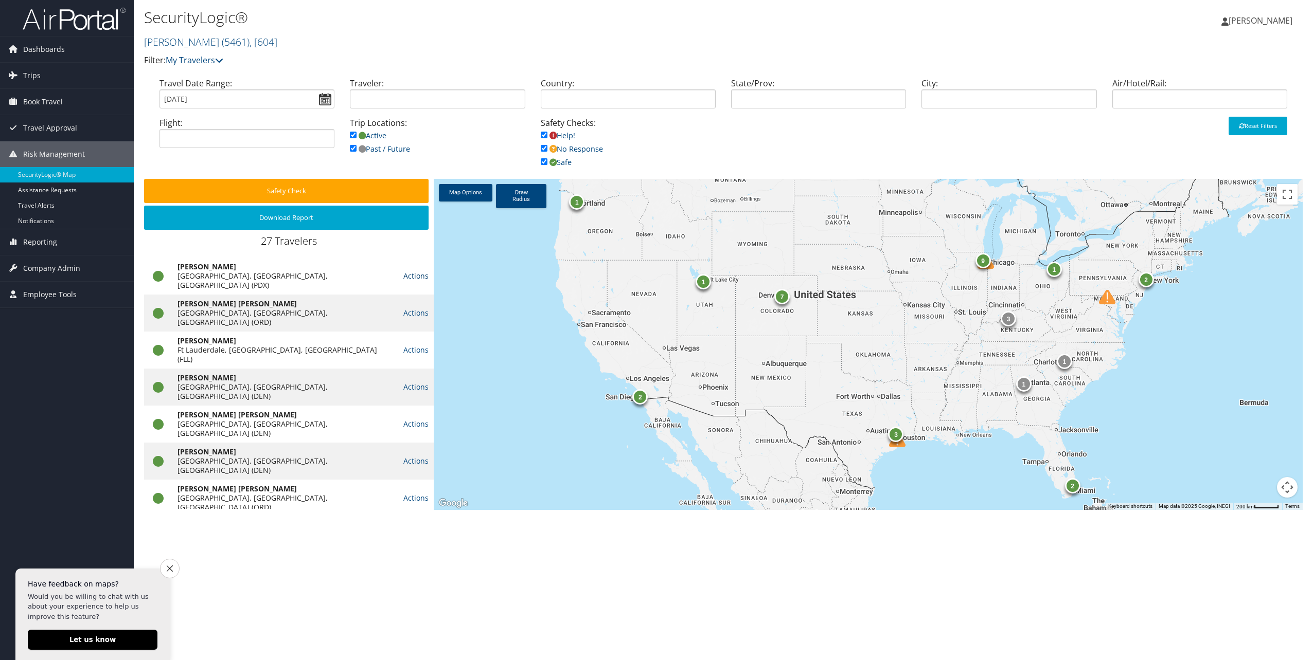
click at [409, 271] on link "Actions" at bounding box center [415, 276] width 25 height 10
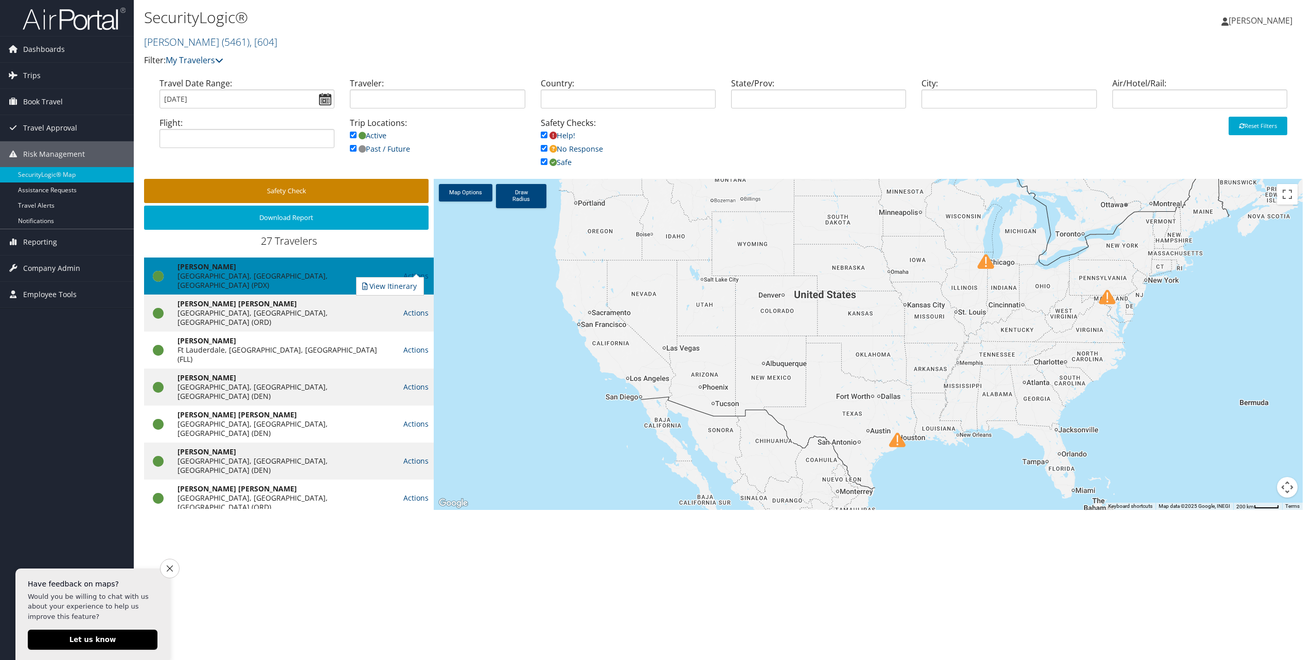
click at [339, 190] on button "Safety Check" at bounding box center [286, 191] width 284 height 24
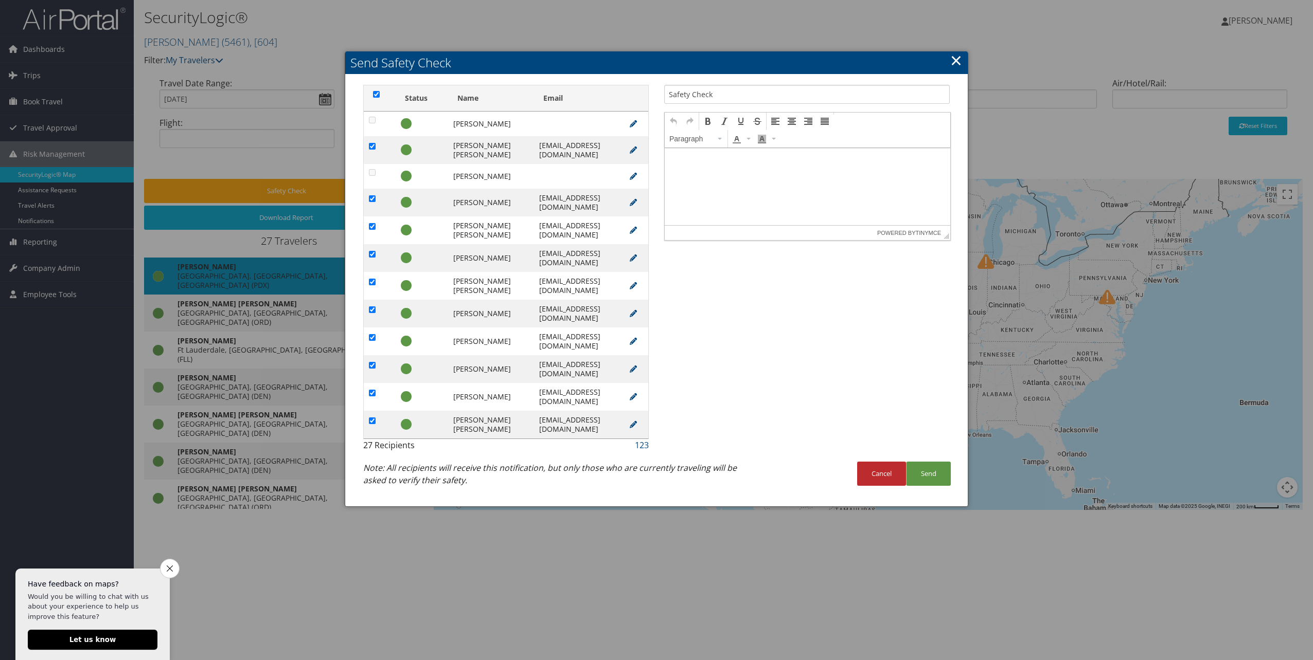
click at [957, 62] on link "×" at bounding box center [956, 60] width 12 height 21
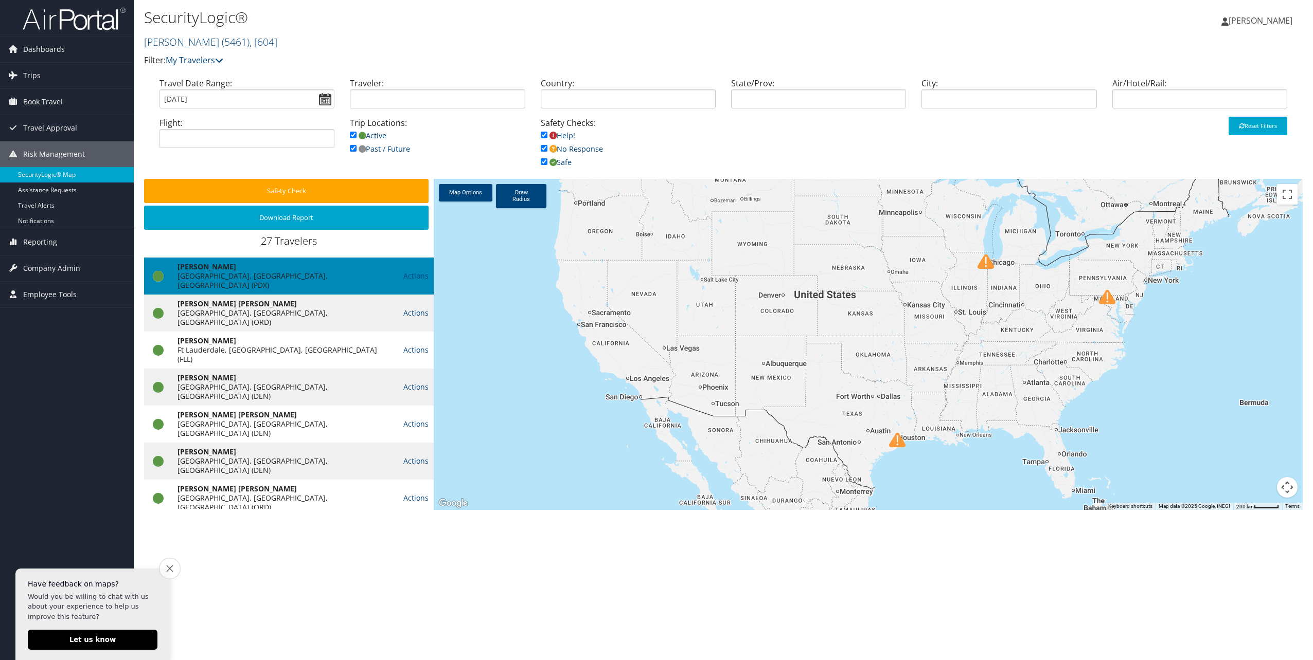
click at [168, 567] on icon "Close survey" at bounding box center [169, 568] width 7 height 7
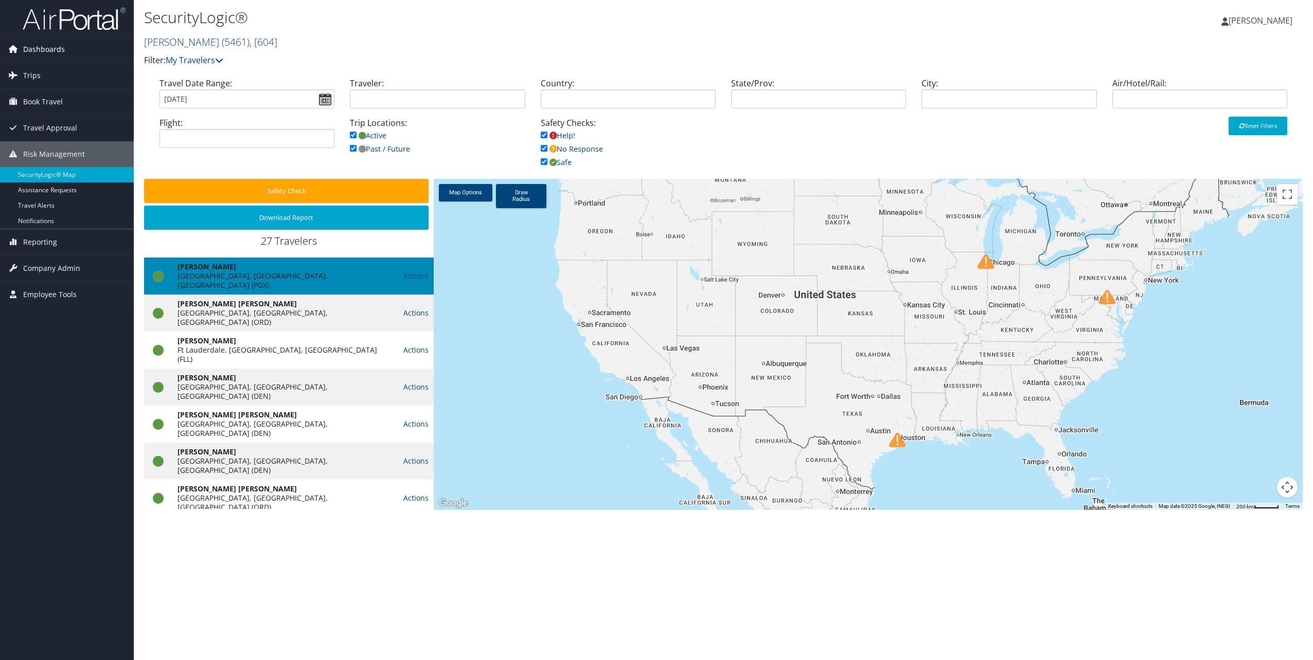
click at [58, 49] on span "Dashboards" at bounding box center [44, 50] width 42 height 26
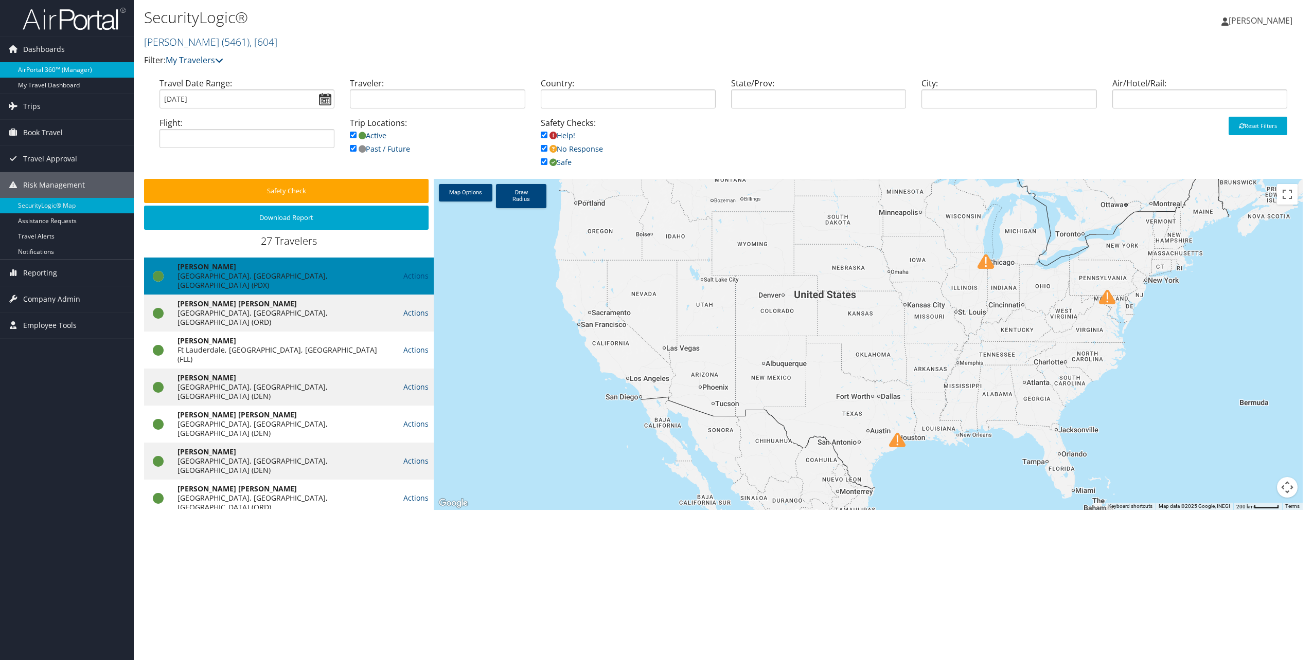
click at [60, 68] on link "AirPortal 360™ (Manager)" at bounding box center [67, 69] width 134 height 15
